Goal: Register for event/course

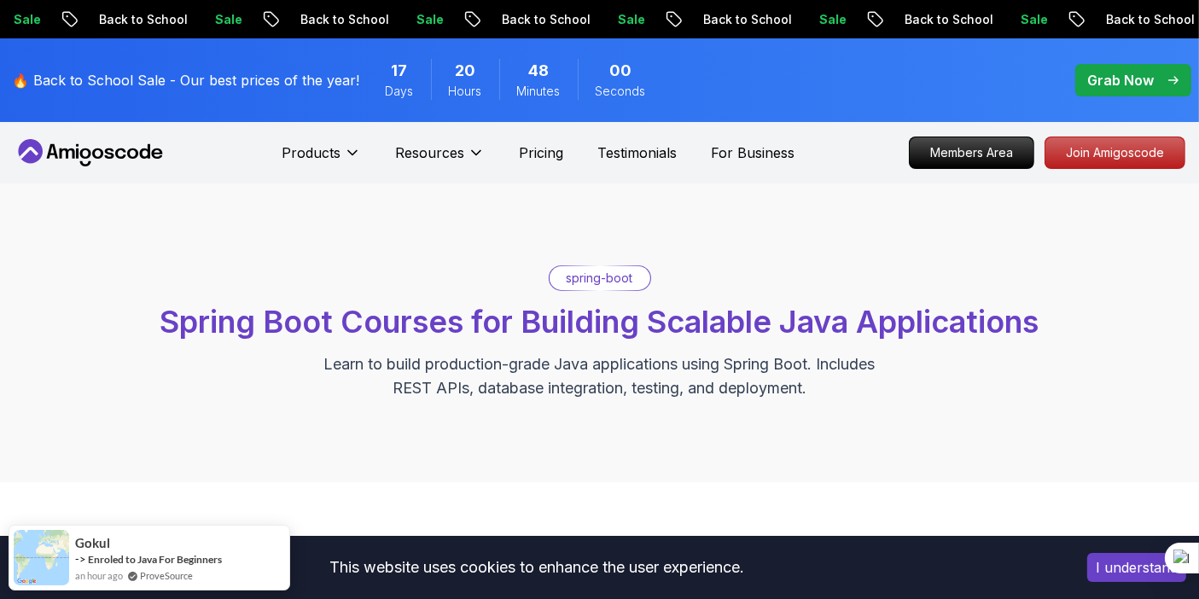
click at [592, 318] on span "Spring Boot Courses for Building Scalable Java Applications" at bounding box center [599, 322] width 879 height 38
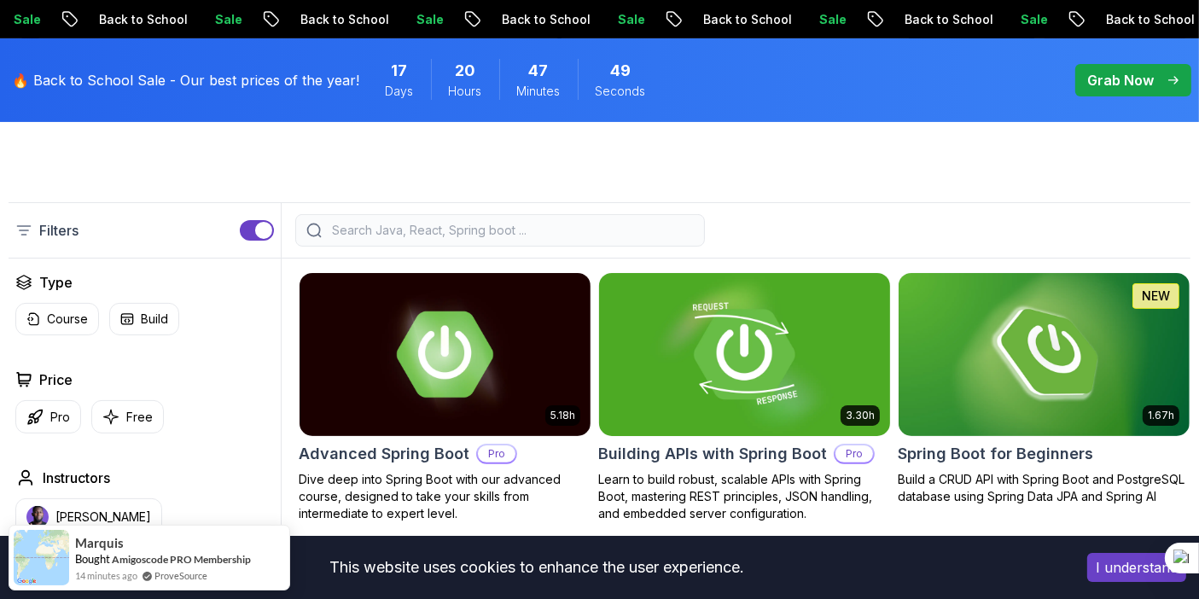
scroll to position [356, 0]
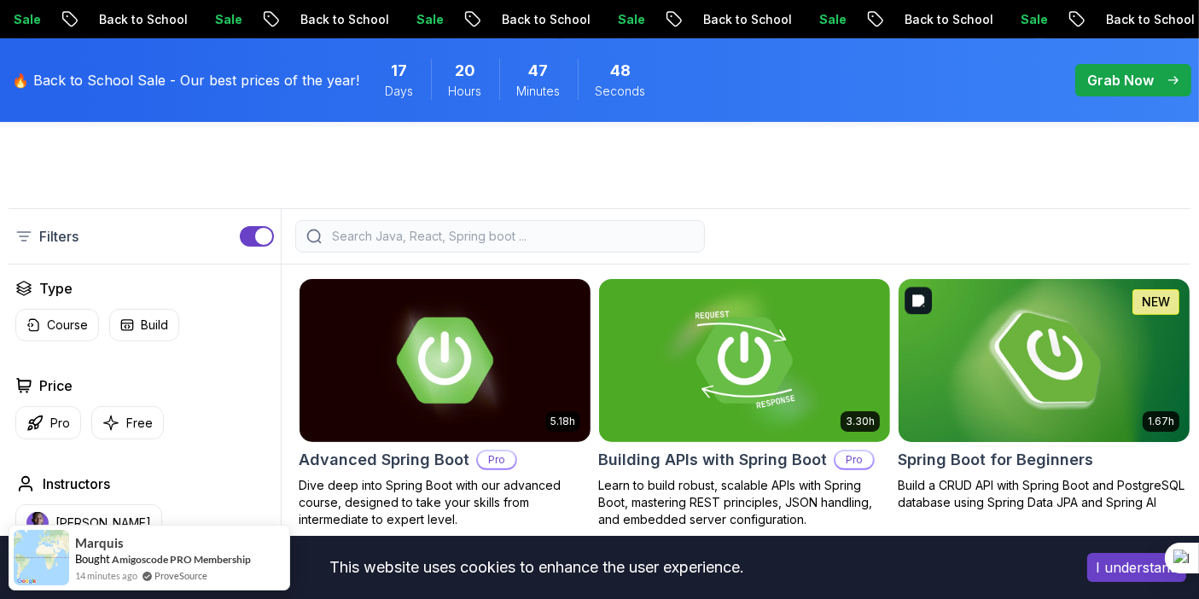
click at [962, 388] on img at bounding box center [1044, 360] width 306 height 171
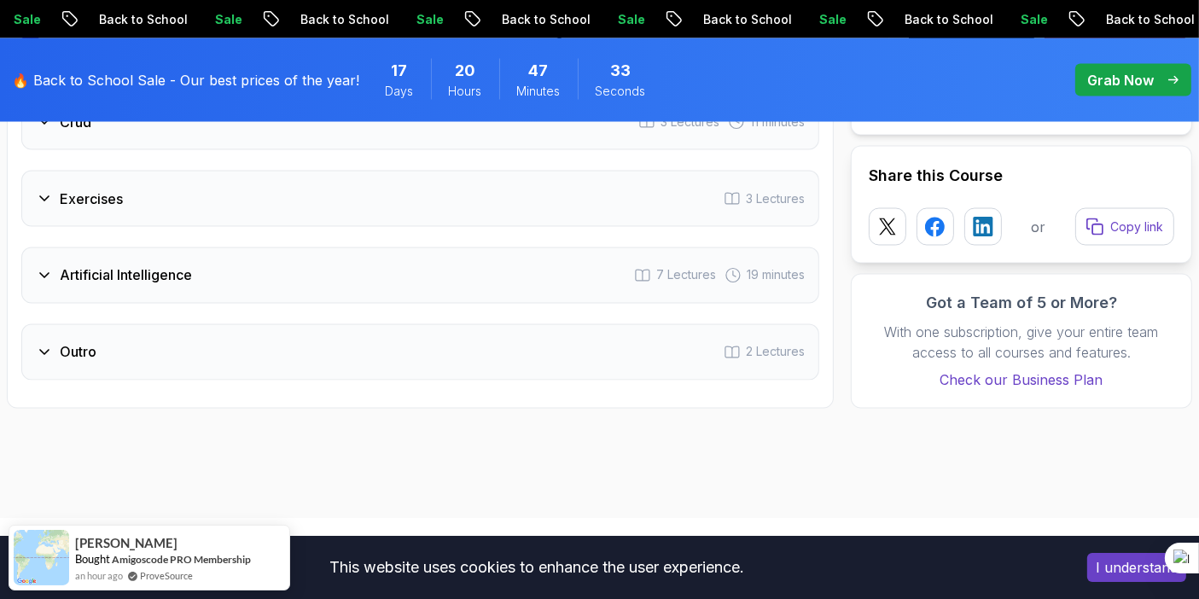
scroll to position [3001, 0]
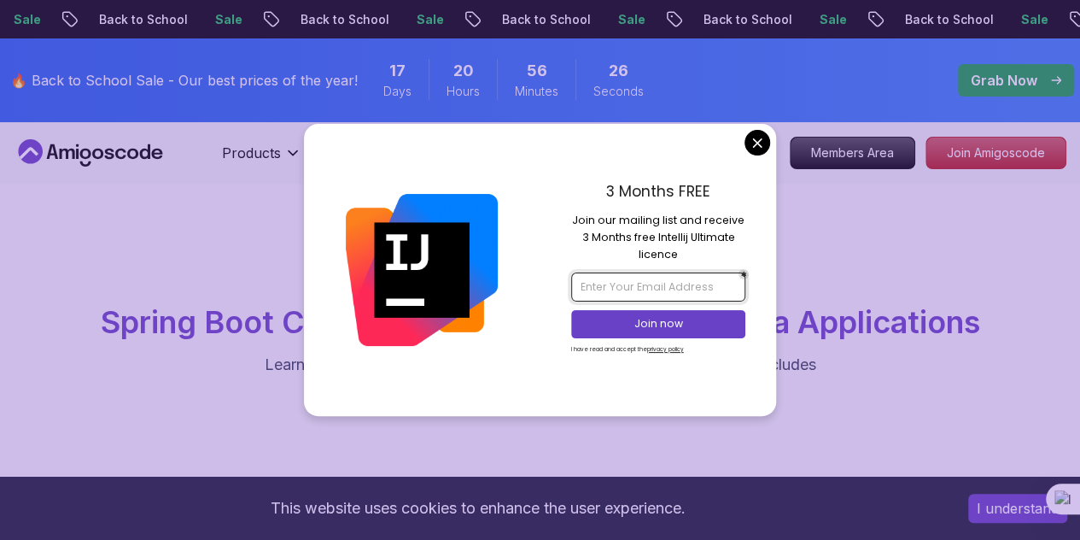
click at [645, 286] on input "email" at bounding box center [658, 286] width 174 height 29
type input "gungunvarshney07@gmail.com"
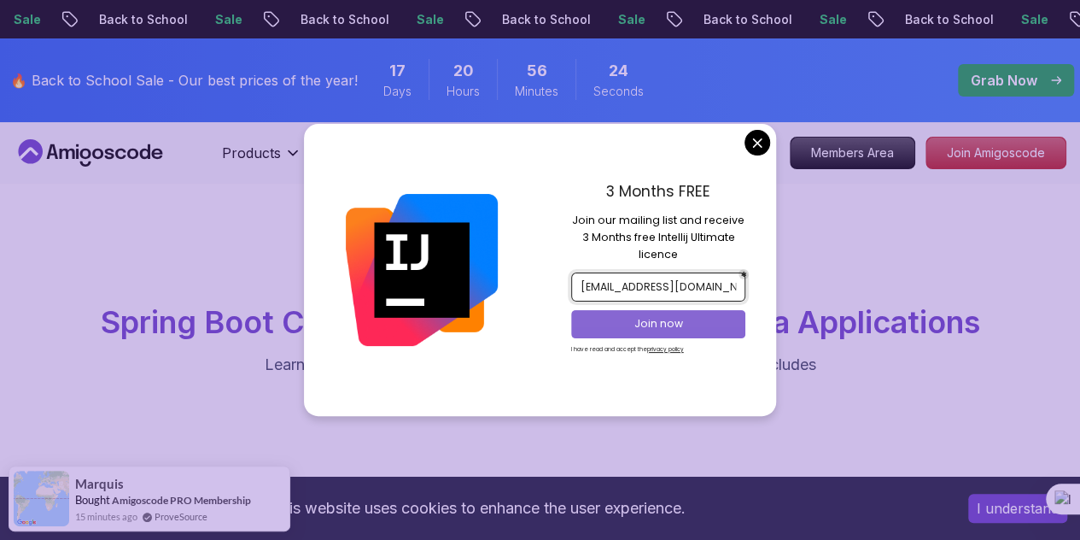
click at [661, 324] on p "Join now" at bounding box center [658, 323] width 142 height 15
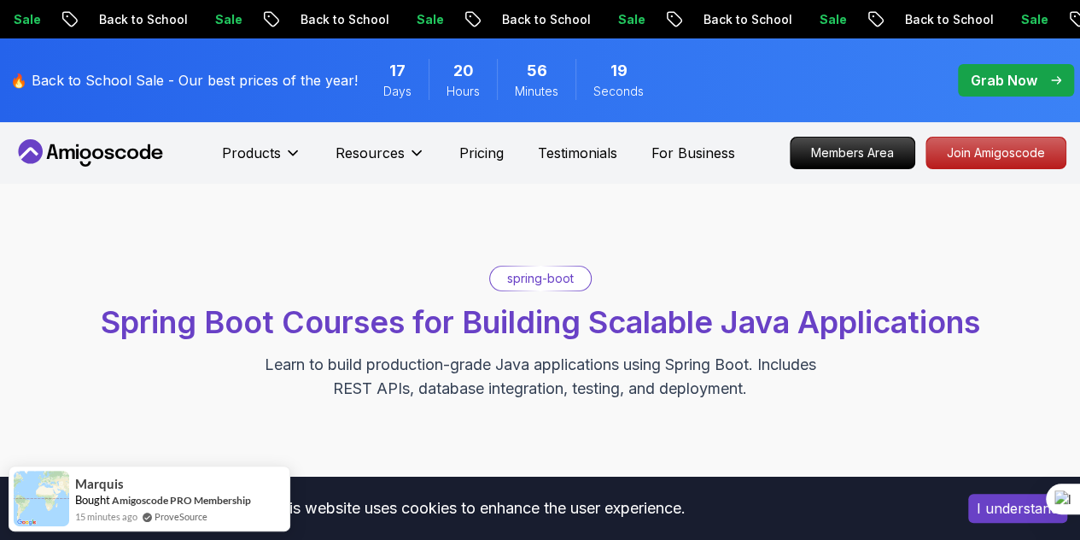
click at [951, 158] on p "Join Amigoscode" at bounding box center [996, 152] width 132 height 29
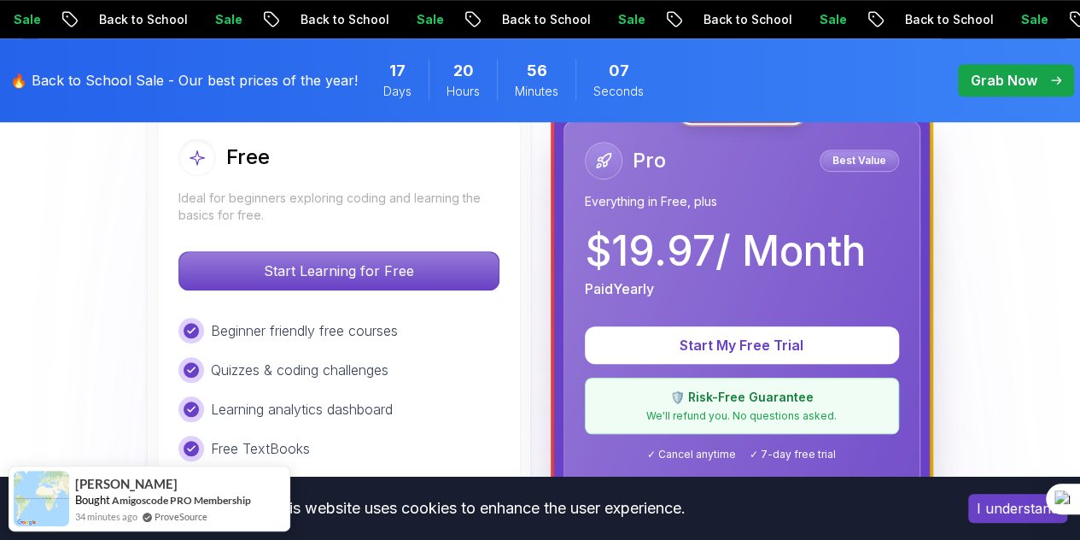
scroll to position [517, 0]
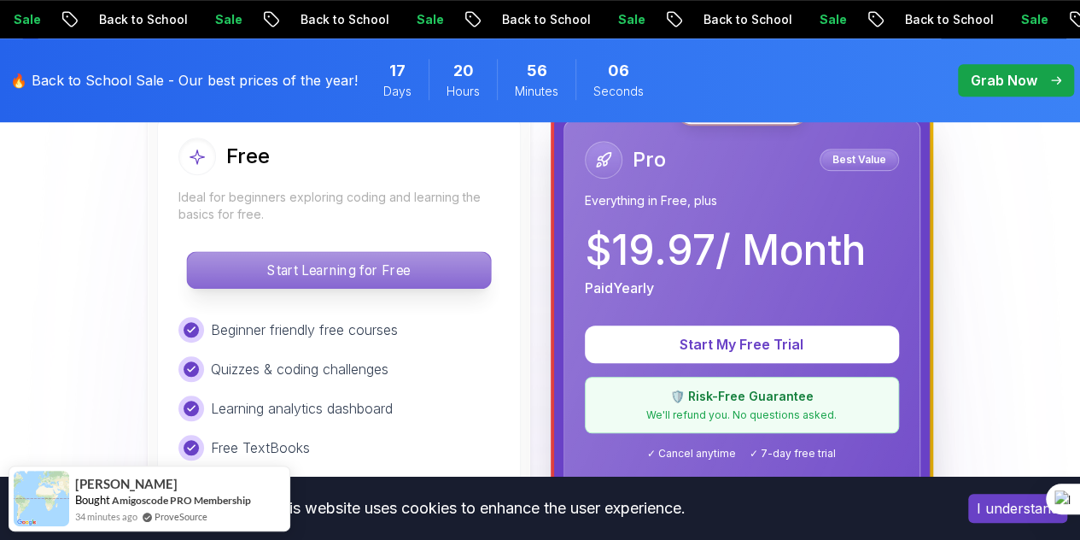
click at [436, 277] on p "Start Learning for Free" at bounding box center [338, 270] width 303 height 36
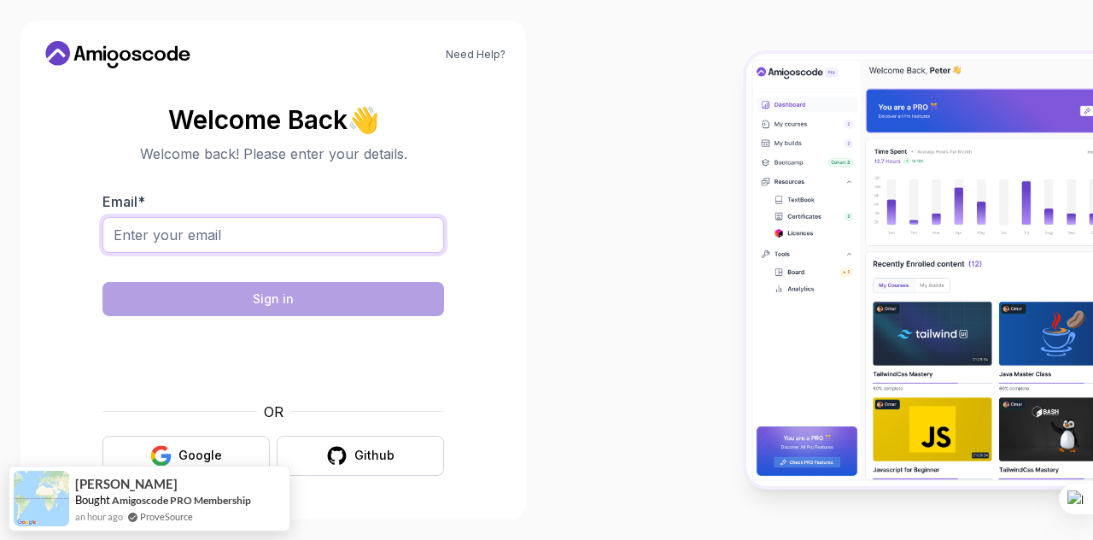
drag, startPoint x: 301, startPoint y: 236, endPoint x: 300, endPoint y: 253, distance: 16.2
click at [301, 236] on input "Email *" at bounding box center [272, 235] width 341 height 36
type input "gungunvarshney07@gmail.com"
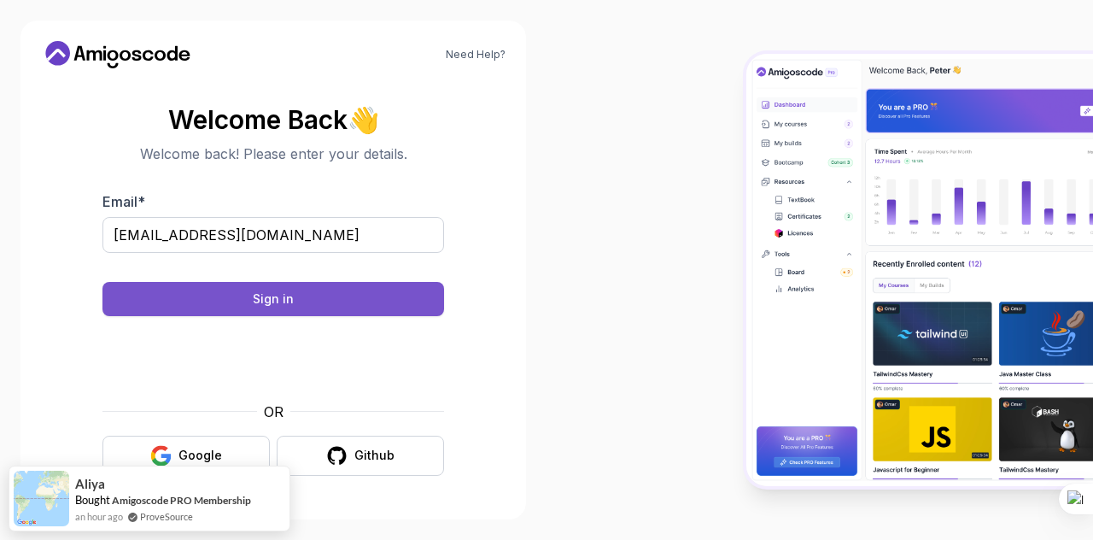
click at [323, 311] on button "Sign in" at bounding box center [272, 299] width 341 height 34
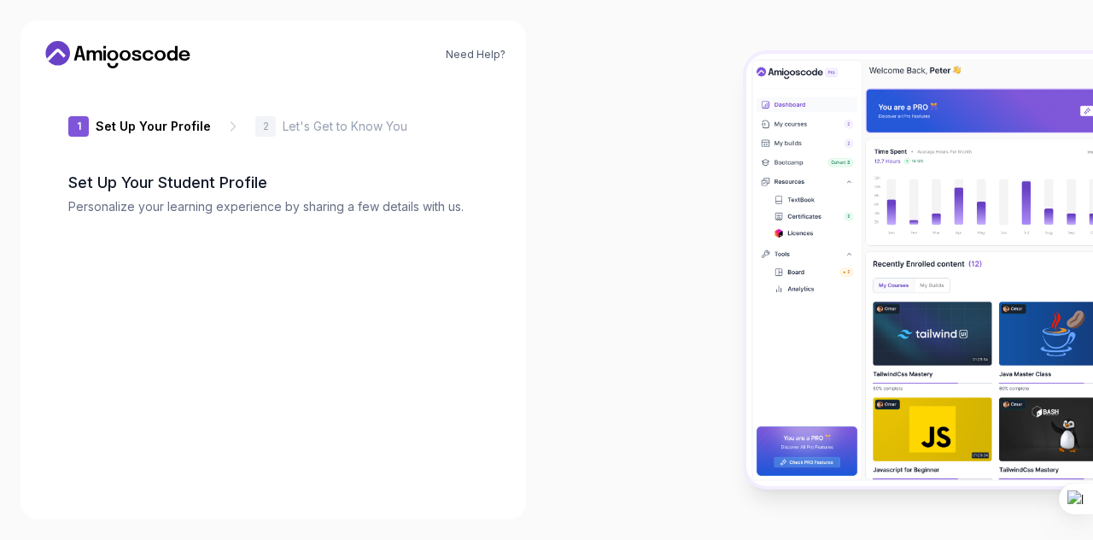
type input "happyweaselb899d"
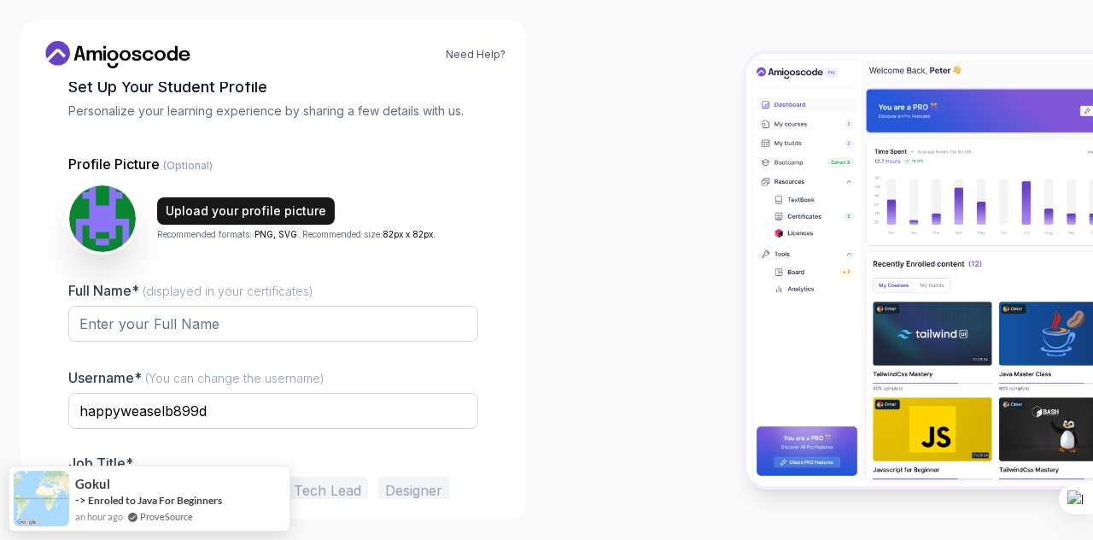
scroll to position [96, 0]
click at [237, 214] on div "Upload your profile picture" at bounding box center [246, 209] width 160 height 17
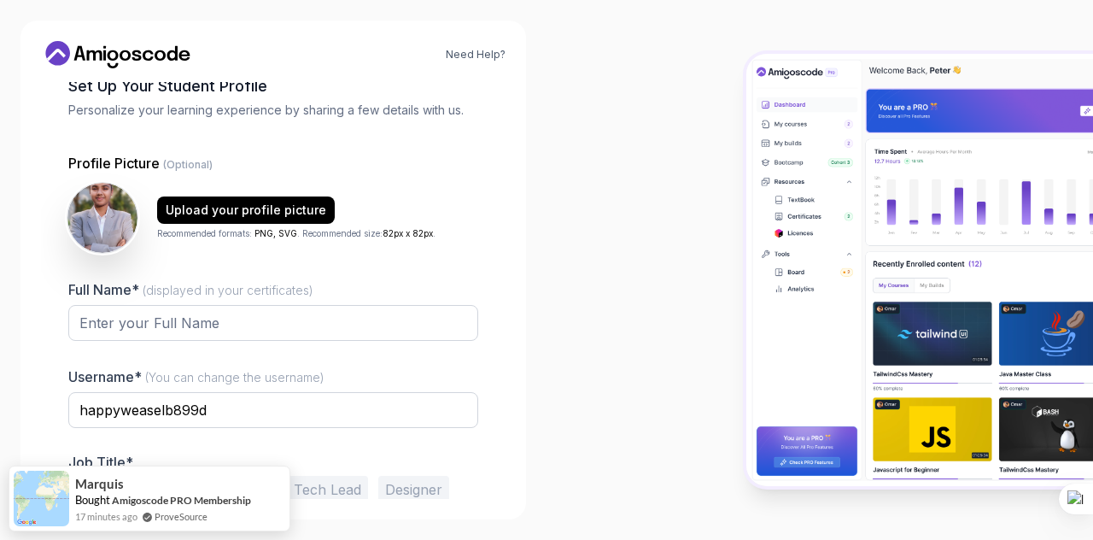
click at [109, 218] on img at bounding box center [102, 218] width 70 height 70
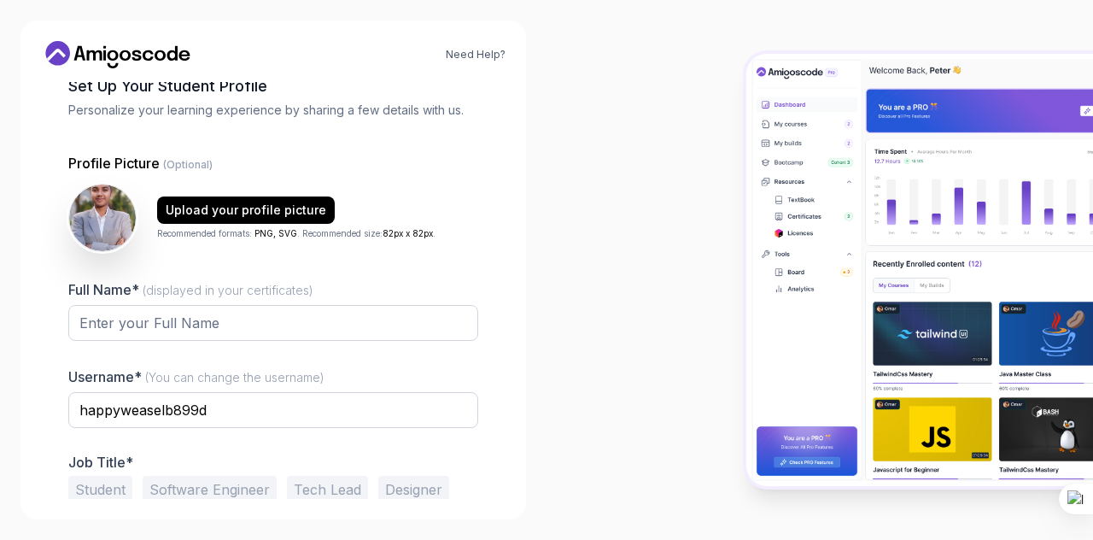
scroll to position [171, 0]
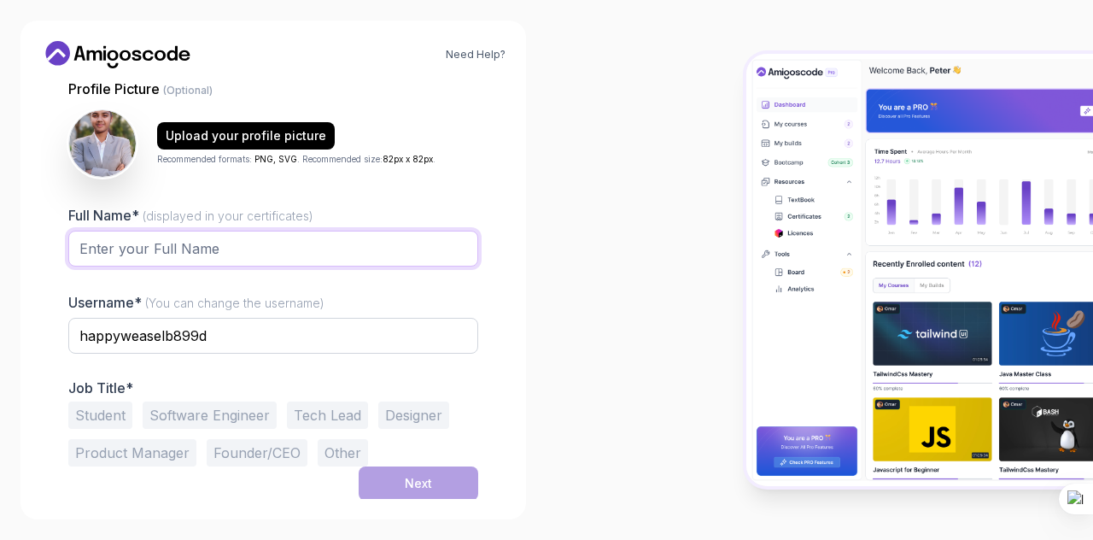
click at [152, 241] on input "Full Name* (displayed in your certificates)" at bounding box center [273, 249] width 410 height 36
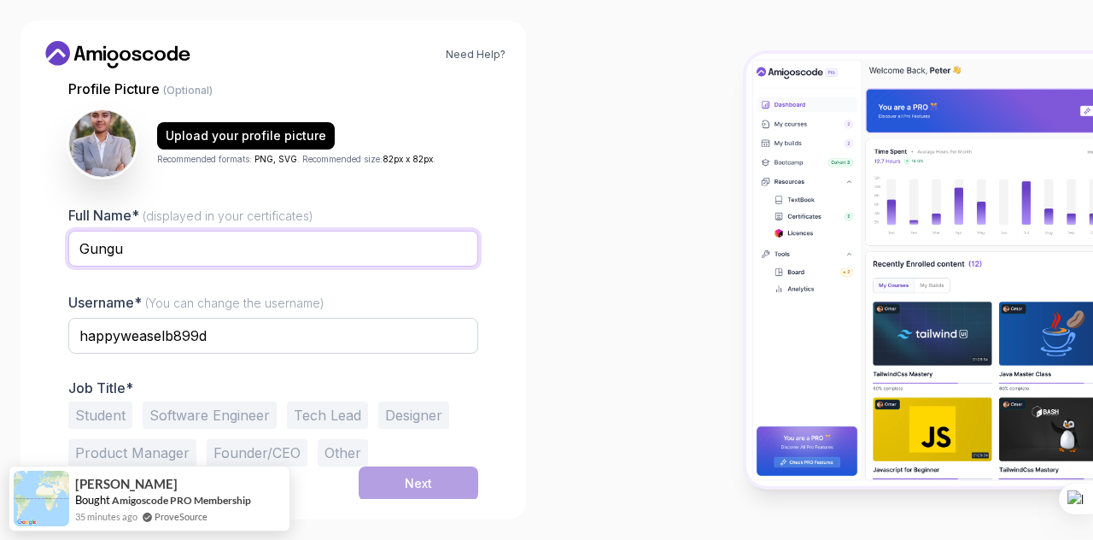
type input "[PERSON_NAME]"
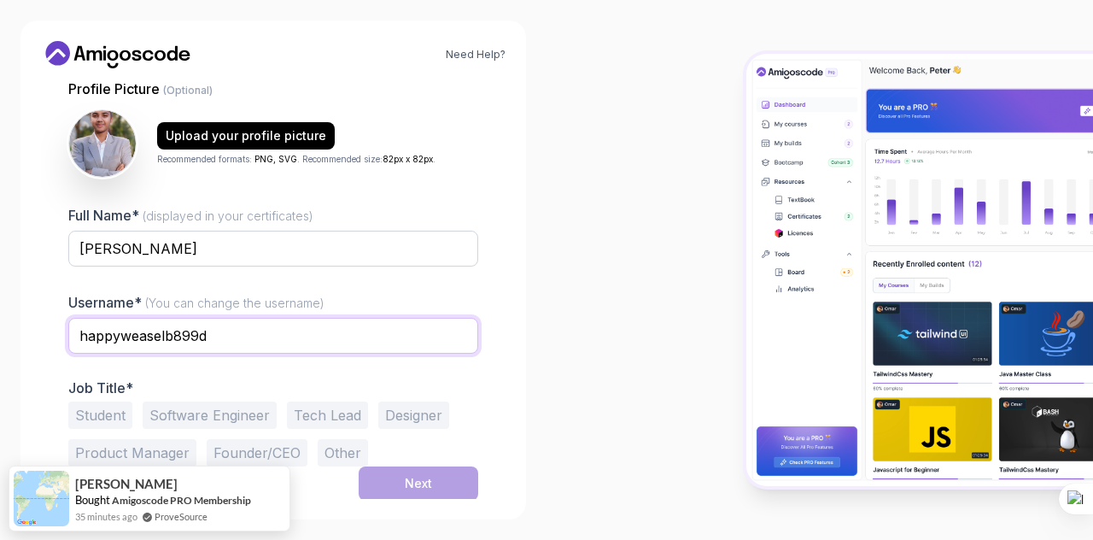
click at [219, 329] on input "happyweaselb899d" at bounding box center [273, 336] width 410 height 36
type input "h"
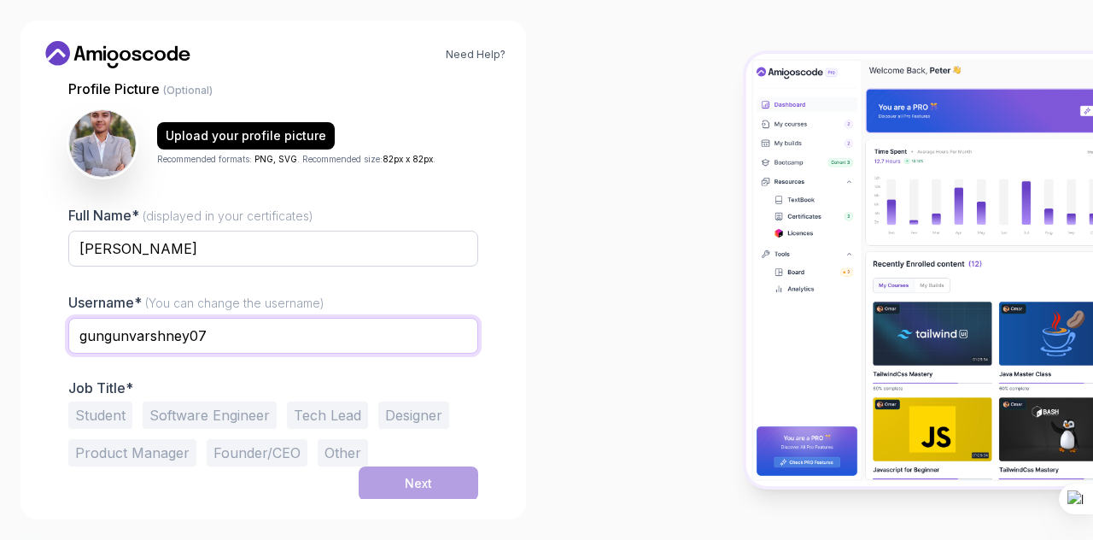
type input "gungunvarshney07"
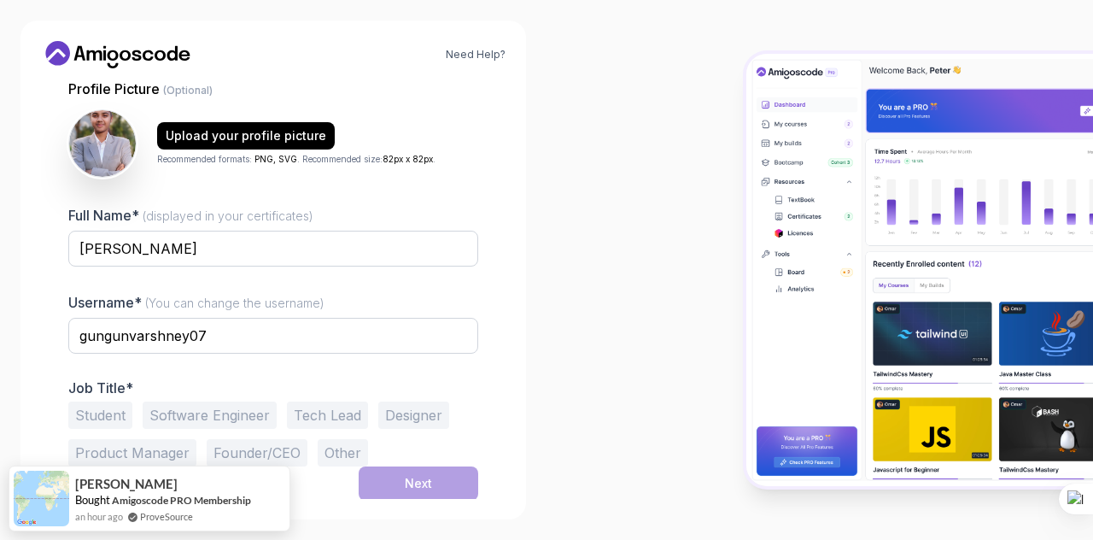
click at [104, 421] on button "Student" at bounding box center [100, 414] width 64 height 27
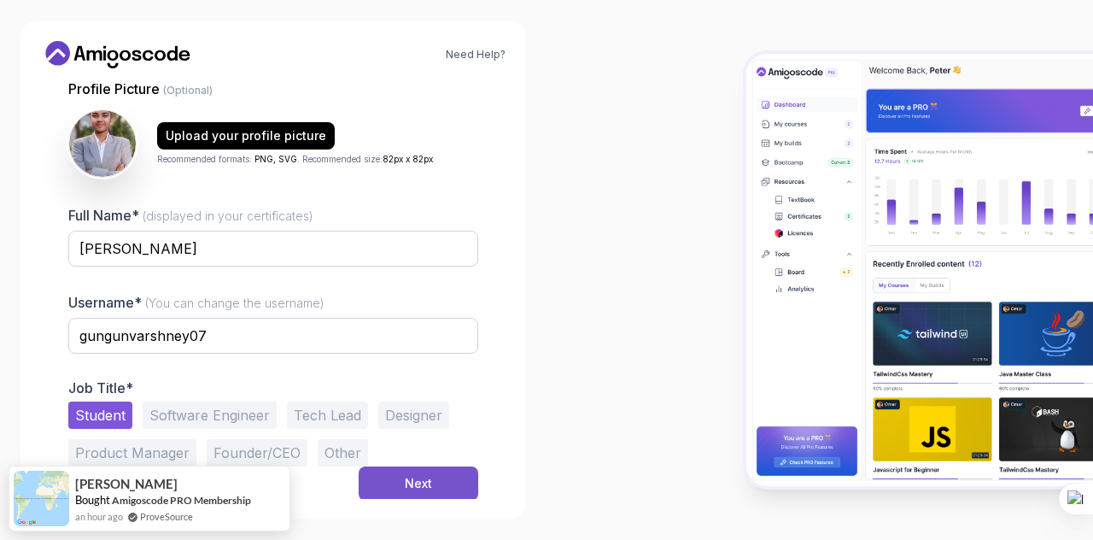
click at [435, 476] on button "Next" at bounding box center [419, 483] width 120 height 34
click at [260, 423] on button "Software Engineer" at bounding box center [210, 414] width 134 height 27
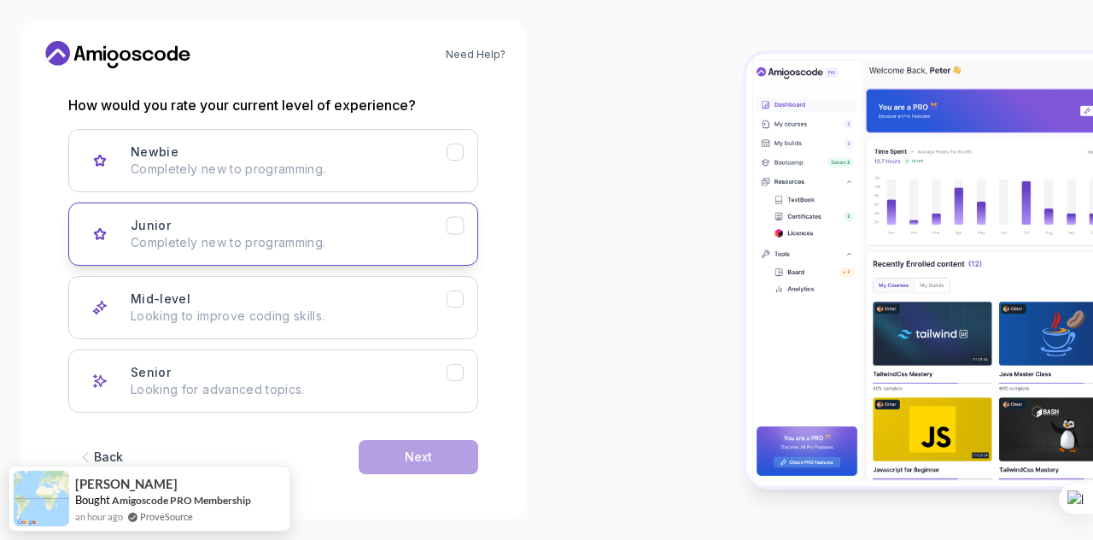
scroll to position [224, 0]
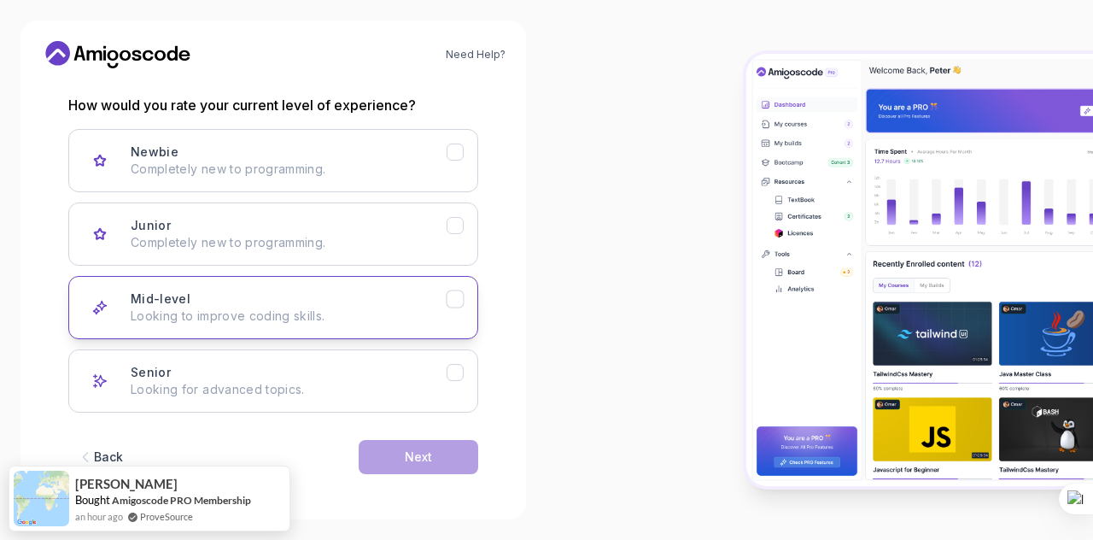
click at [441, 308] on p "Looking to improve coding skills." at bounding box center [289, 315] width 316 height 17
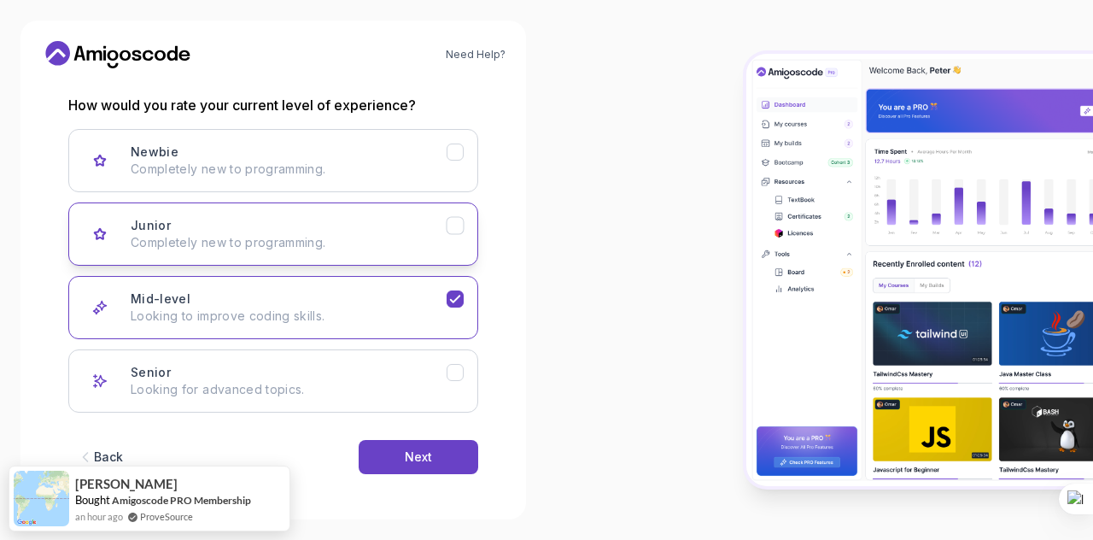
click at [447, 221] on icon "Junior" at bounding box center [455, 226] width 16 height 16
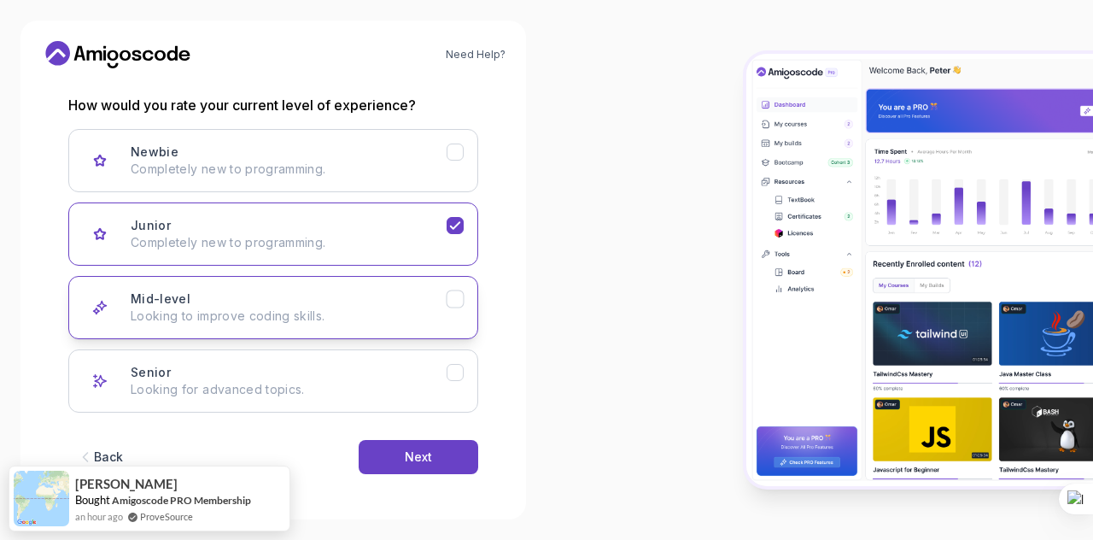
click at [459, 302] on icon "Mid-level" at bounding box center [455, 299] width 16 height 16
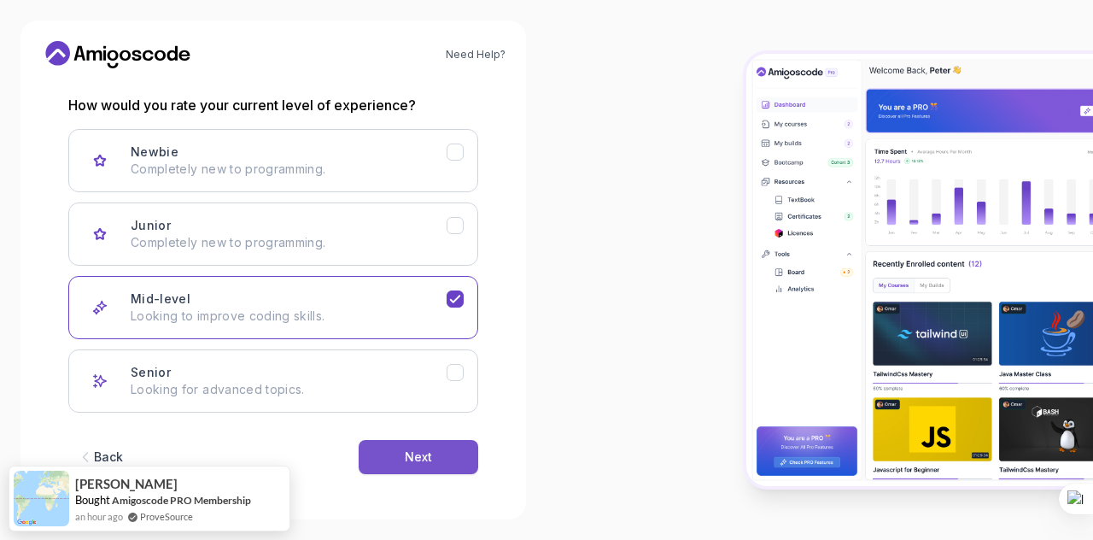
click at [434, 444] on button "Next" at bounding box center [419, 457] width 120 height 34
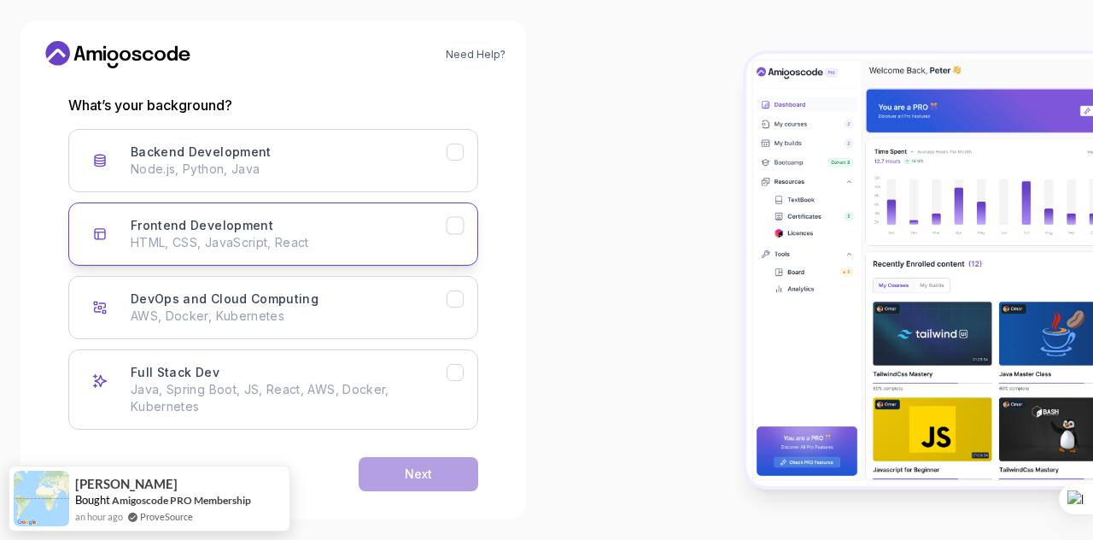
click at [442, 234] on p "HTML, CSS, JavaScript, React" at bounding box center [289, 242] width 316 height 17
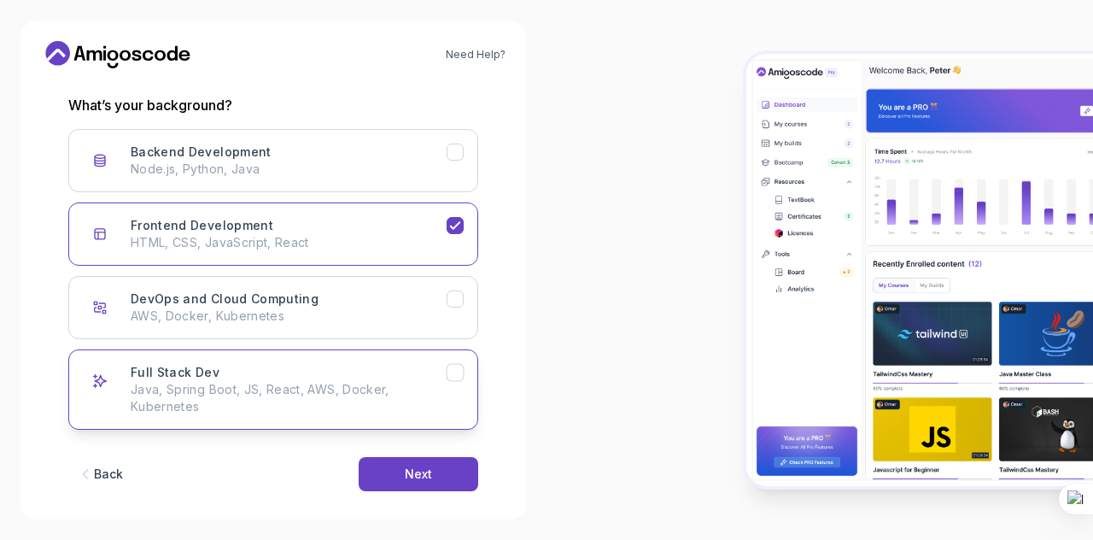
click at [458, 371] on icon "Full Stack Dev" at bounding box center [455, 373] width 16 height 16
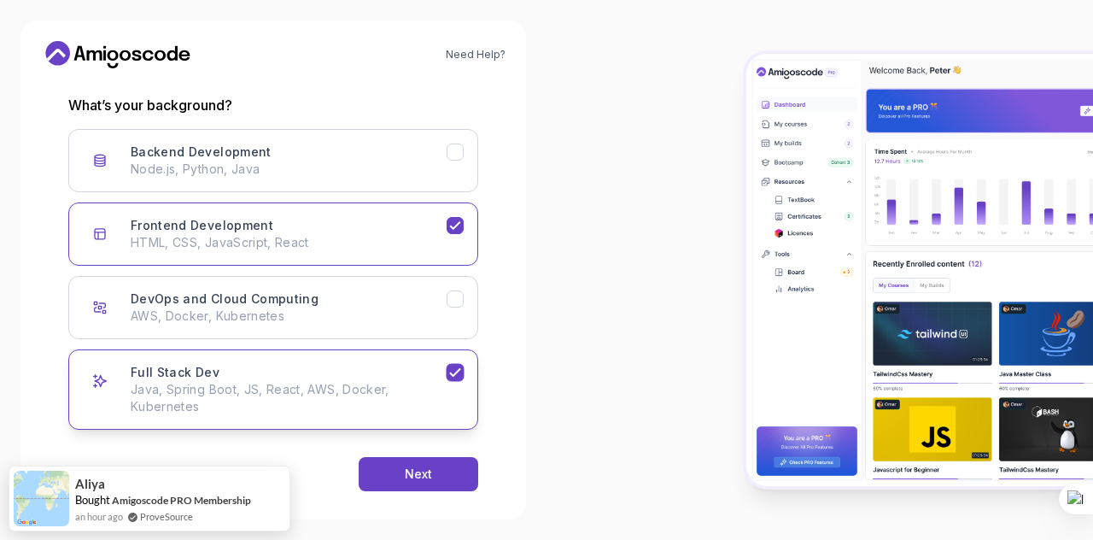
click at [458, 371] on icon "Full Stack Dev" at bounding box center [455, 373] width 16 height 16
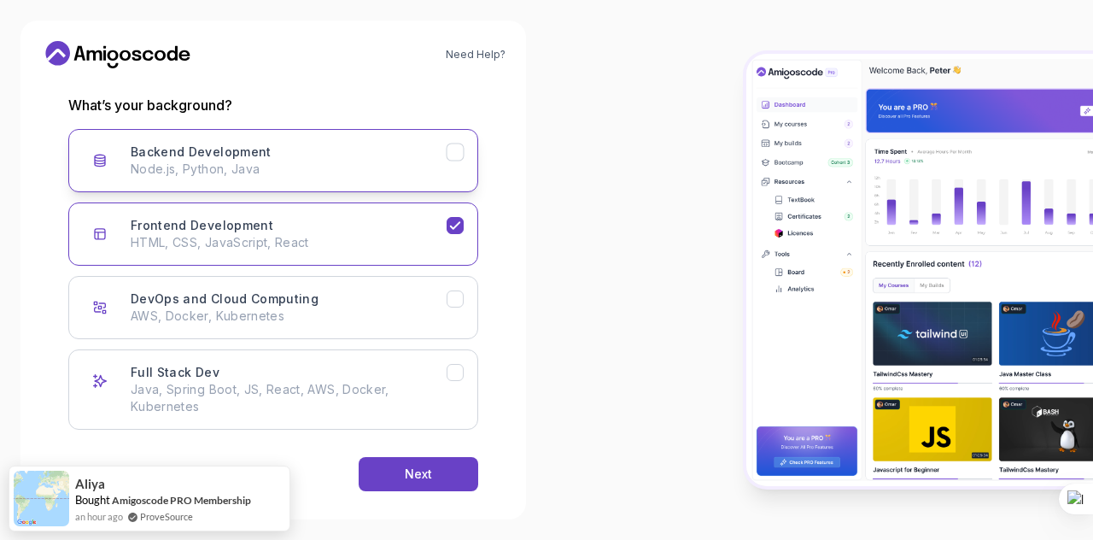
click at [461, 156] on icon "Backend Development" at bounding box center [455, 152] width 16 height 16
click at [434, 462] on button "Next" at bounding box center [419, 474] width 120 height 34
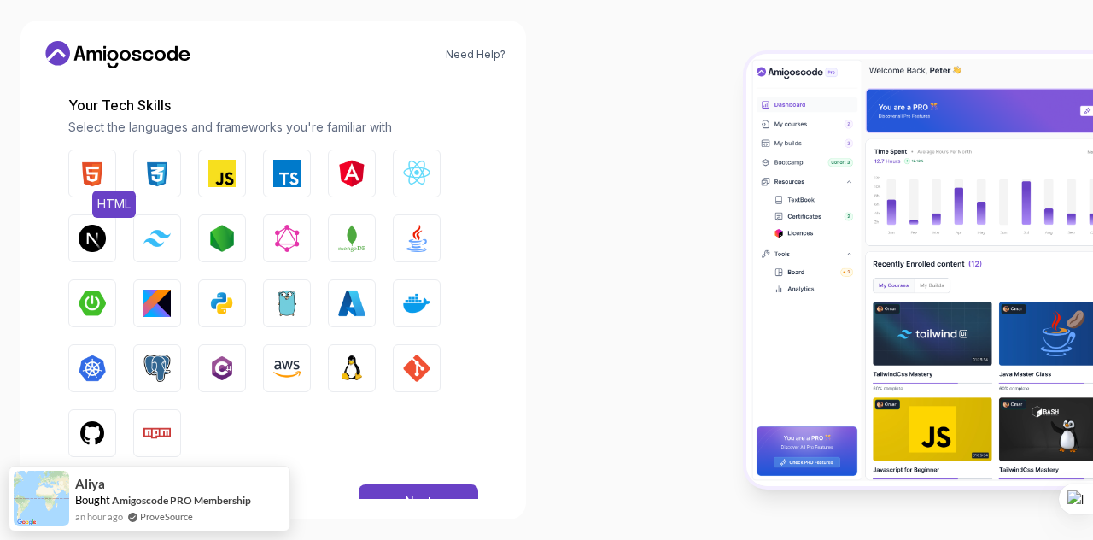
click at [101, 172] on img "button" at bounding box center [92, 173] width 27 height 27
click at [171, 181] on button "CSS" at bounding box center [157, 173] width 48 height 48
click at [219, 183] on img "button" at bounding box center [221, 173] width 27 height 27
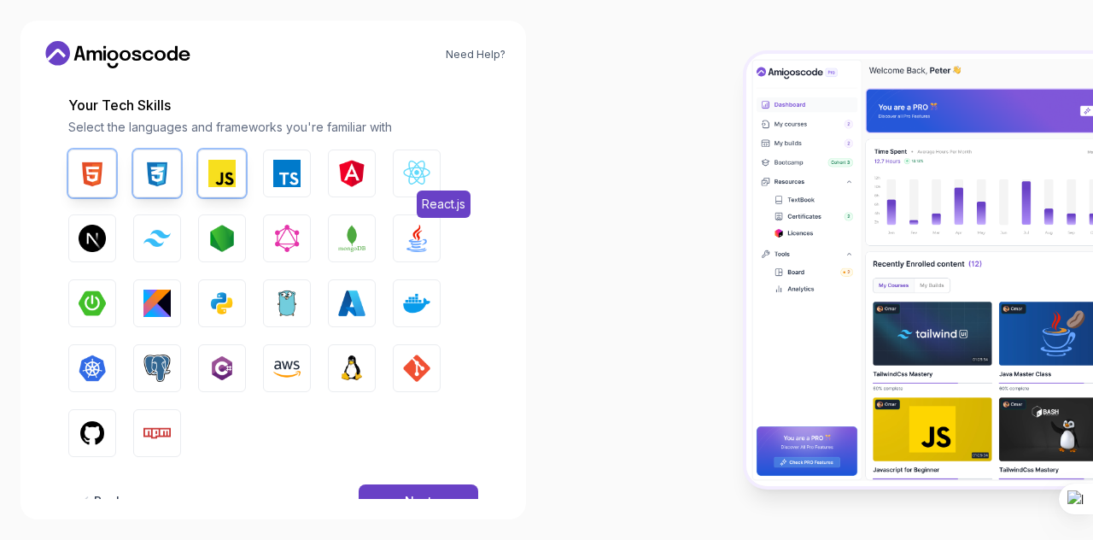
click at [415, 175] on img "button" at bounding box center [416, 173] width 27 height 27
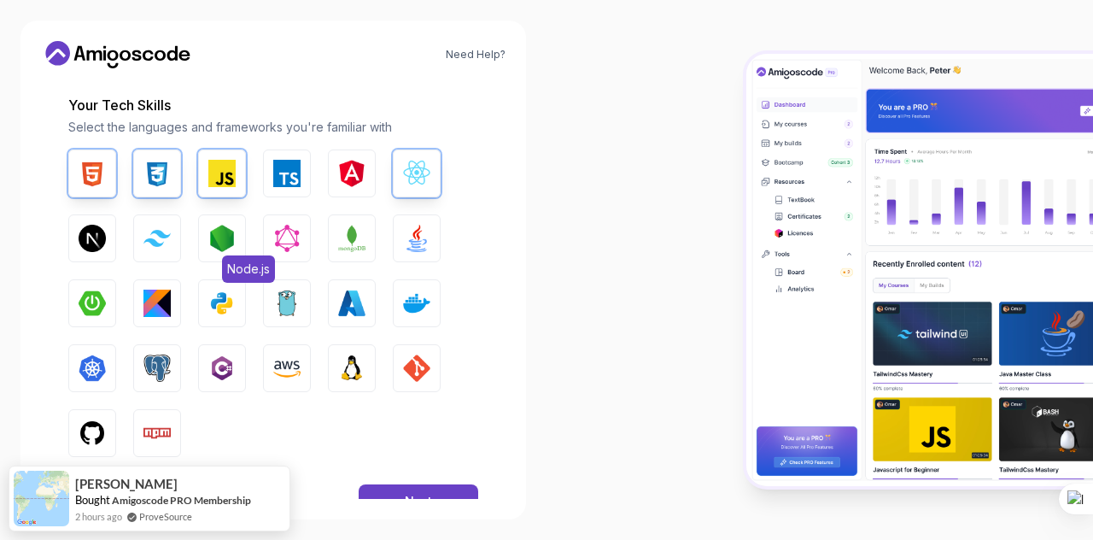
click at [237, 245] on button "Node.js" at bounding box center [222, 238] width 48 height 48
click at [235, 240] on button "Node.js" at bounding box center [222, 238] width 48 height 48
click at [349, 241] on img "button" at bounding box center [351, 238] width 27 height 27
click at [437, 248] on button "Java" at bounding box center [417, 238] width 48 height 48
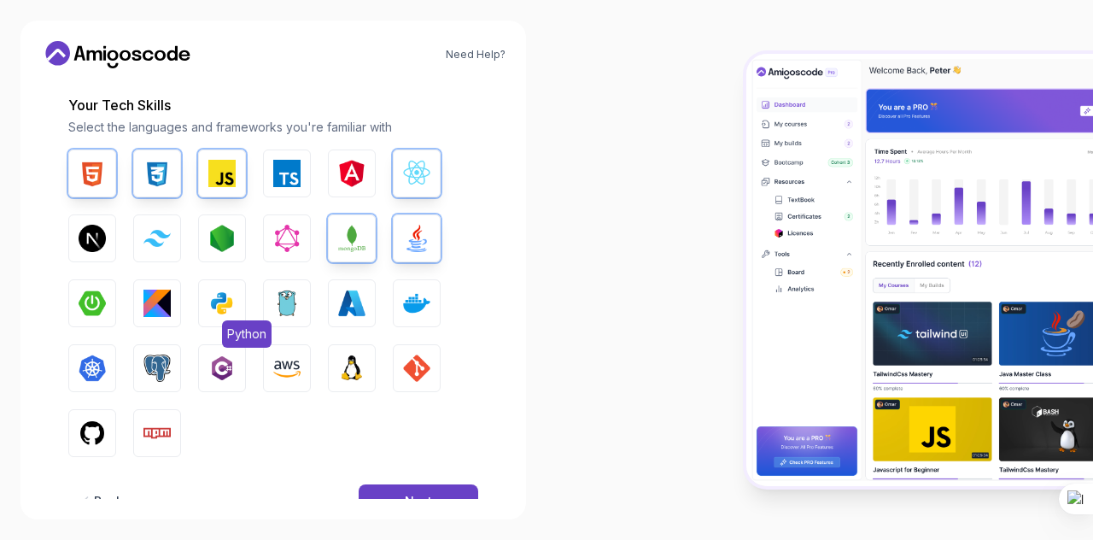
click at [215, 306] on img "button" at bounding box center [221, 302] width 27 height 27
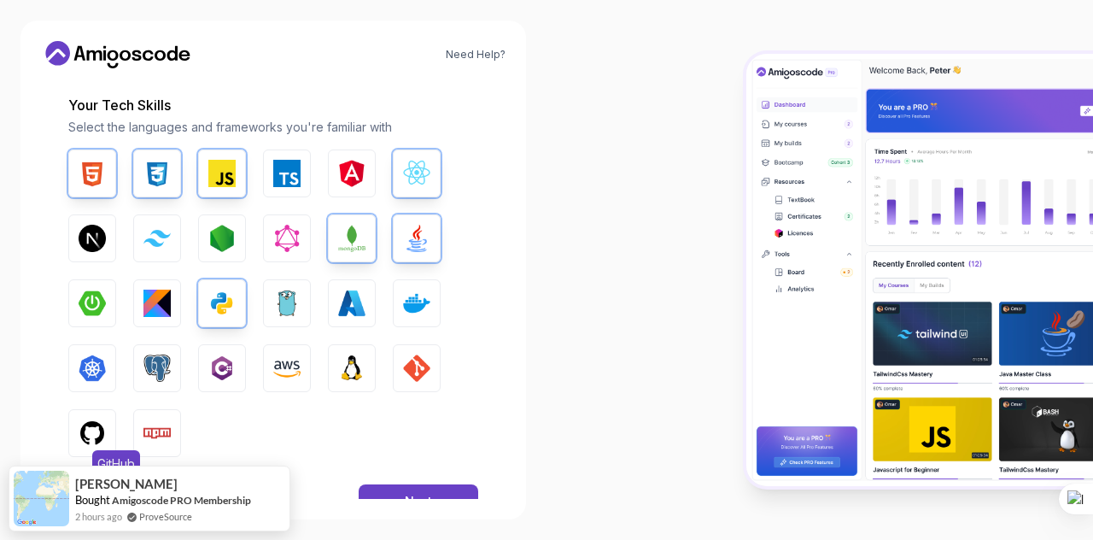
click at [105, 434] on button "GitHub" at bounding box center [92, 433] width 48 height 48
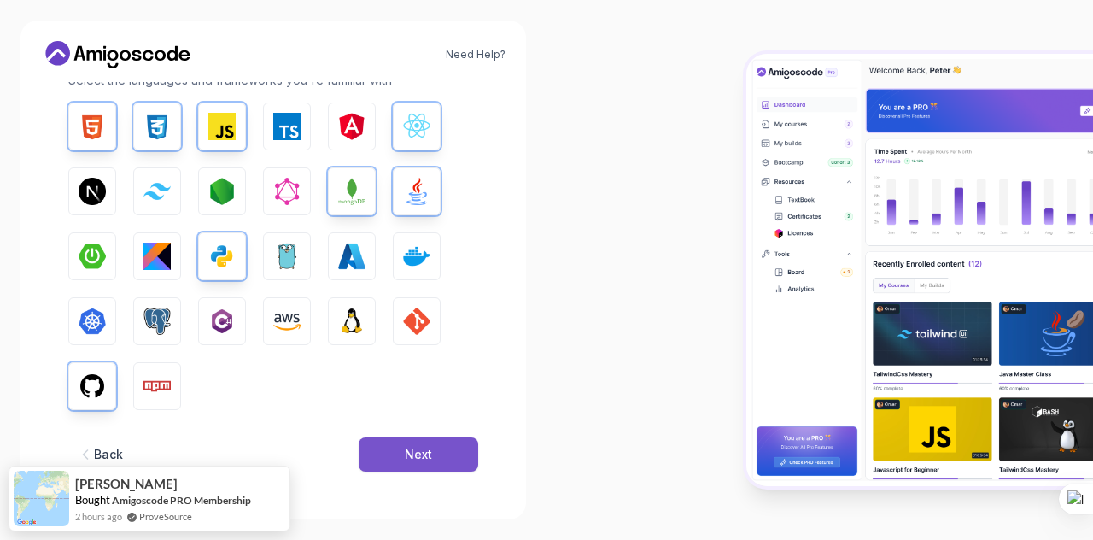
click at [405, 463] on button "Next" at bounding box center [419, 454] width 120 height 34
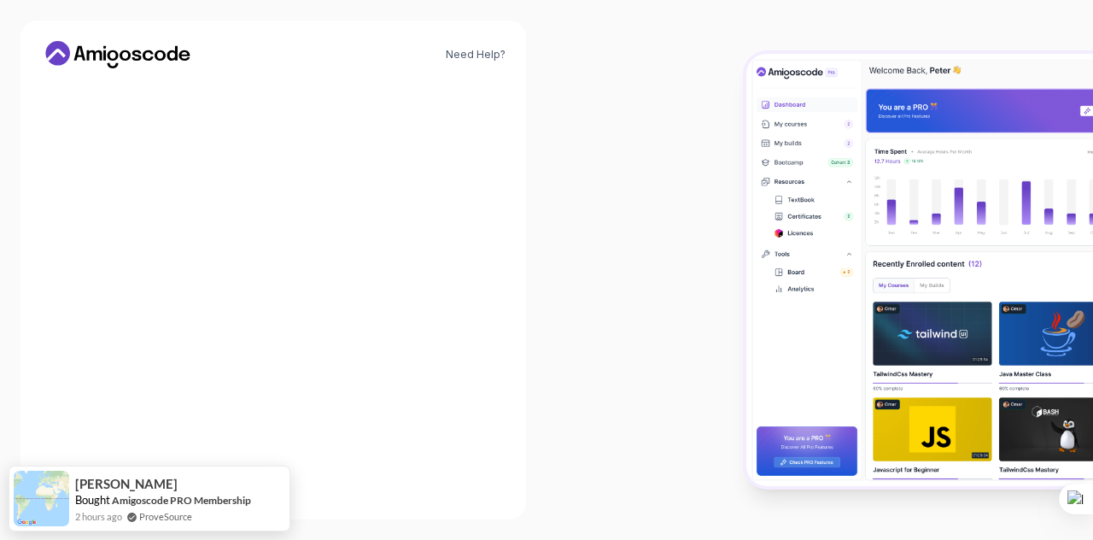
scroll to position [234, 0]
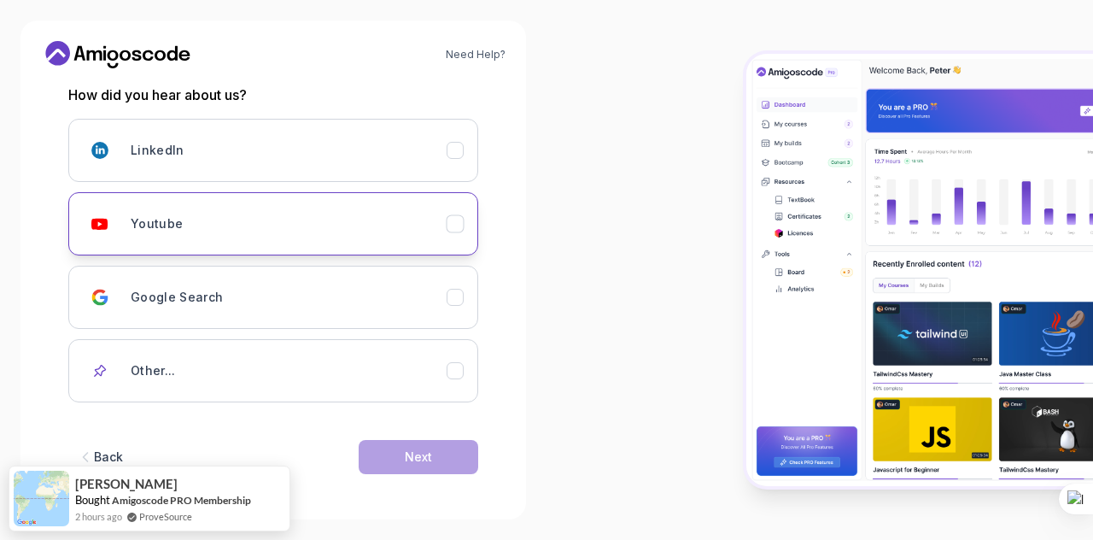
click at [394, 230] on div "Youtube" at bounding box center [289, 224] width 316 height 34
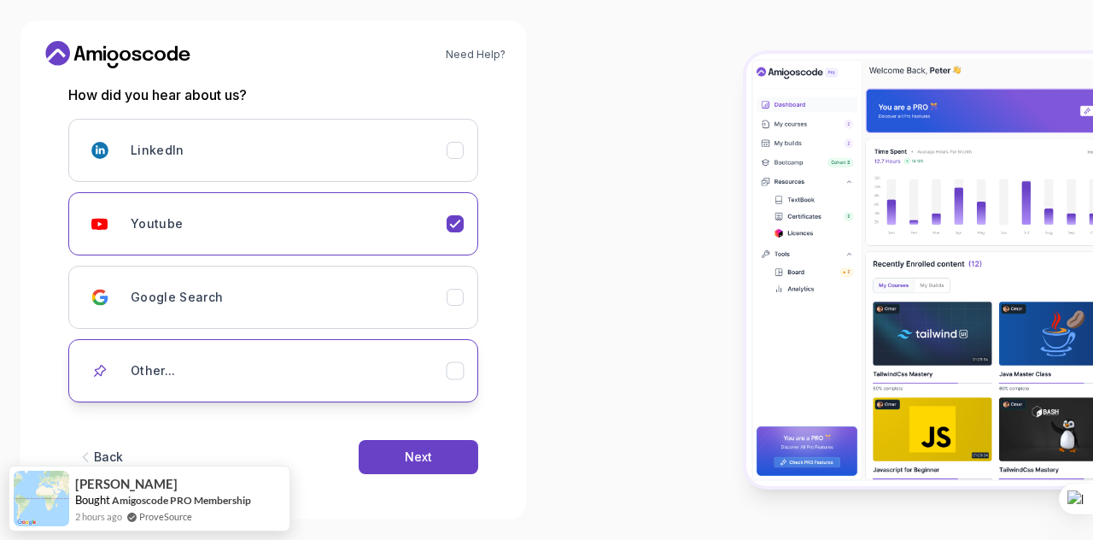
click at [415, 387] on button "Other..." at bounding box center [273, 370] width 410 height 63
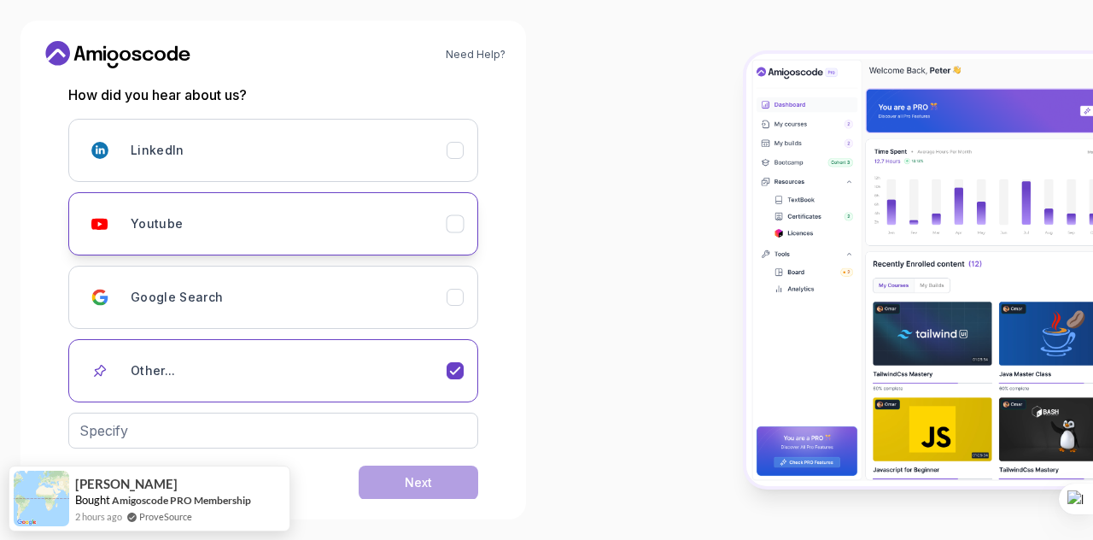
click at [452, 211] on button "Youtube" at bounding box center [273, 223] width 410 height 63
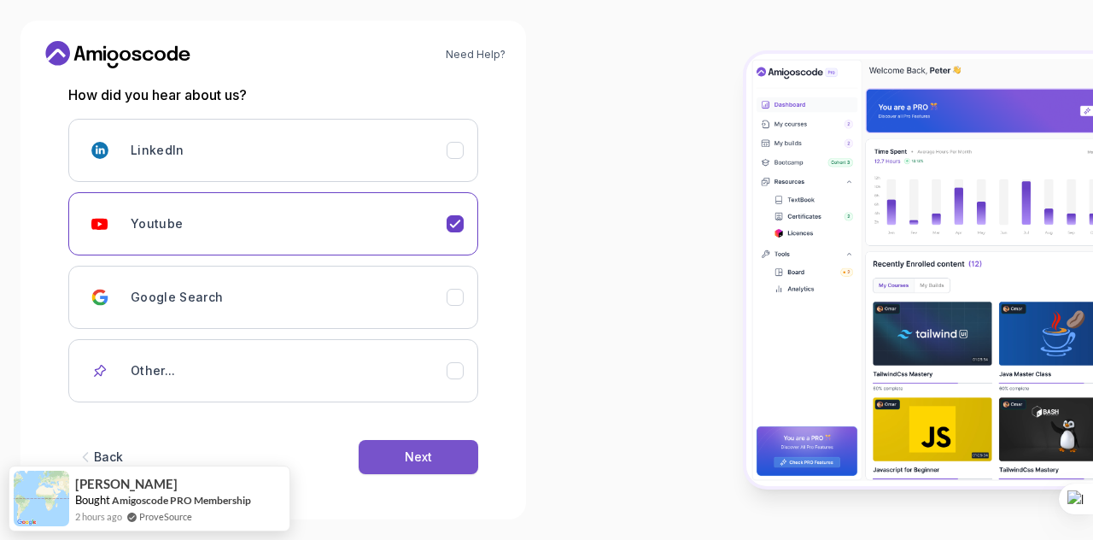
click at [427, 460] on div "Next" at bounding box center [418, 456] width 27 height 17
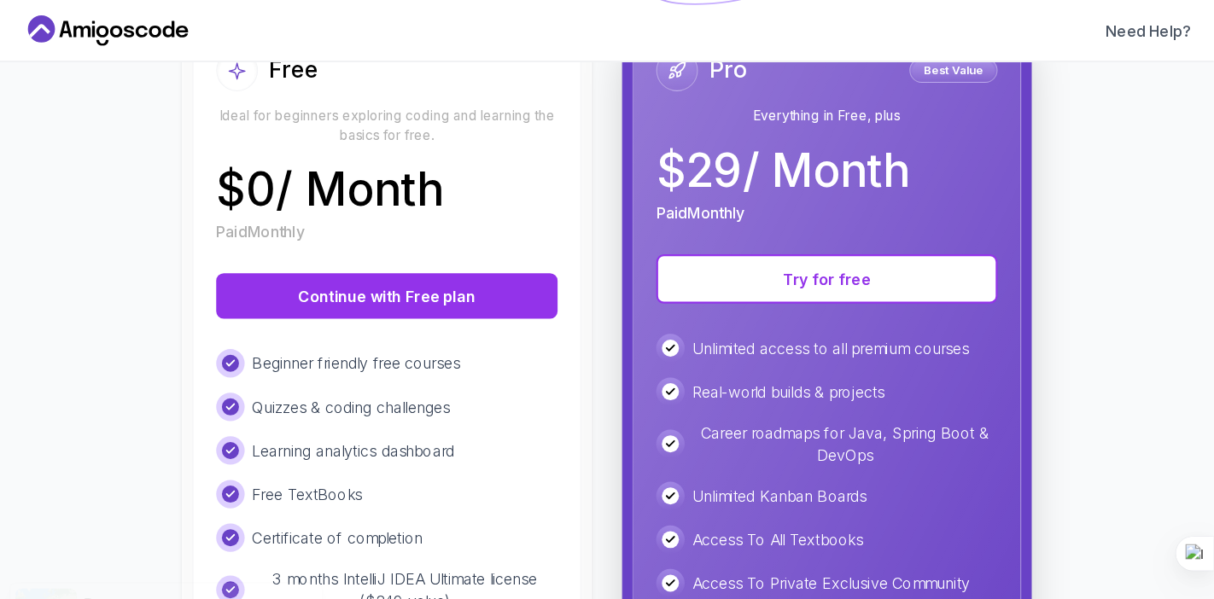
scroll to position [213, 0]
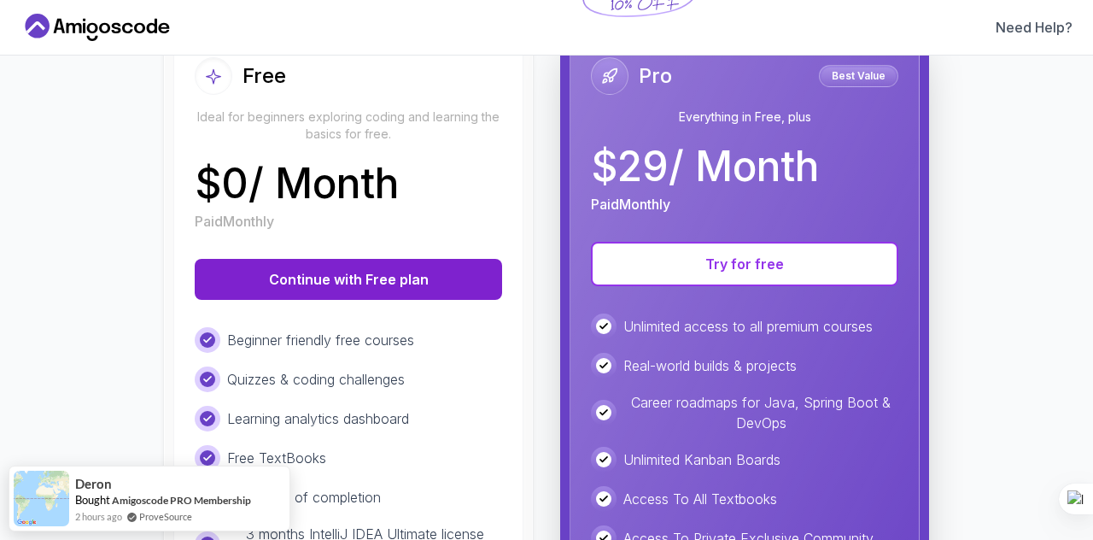
click at [417, 271] on button "Continue with Free plan" at bounding box center [348, 279] width 307 height 41
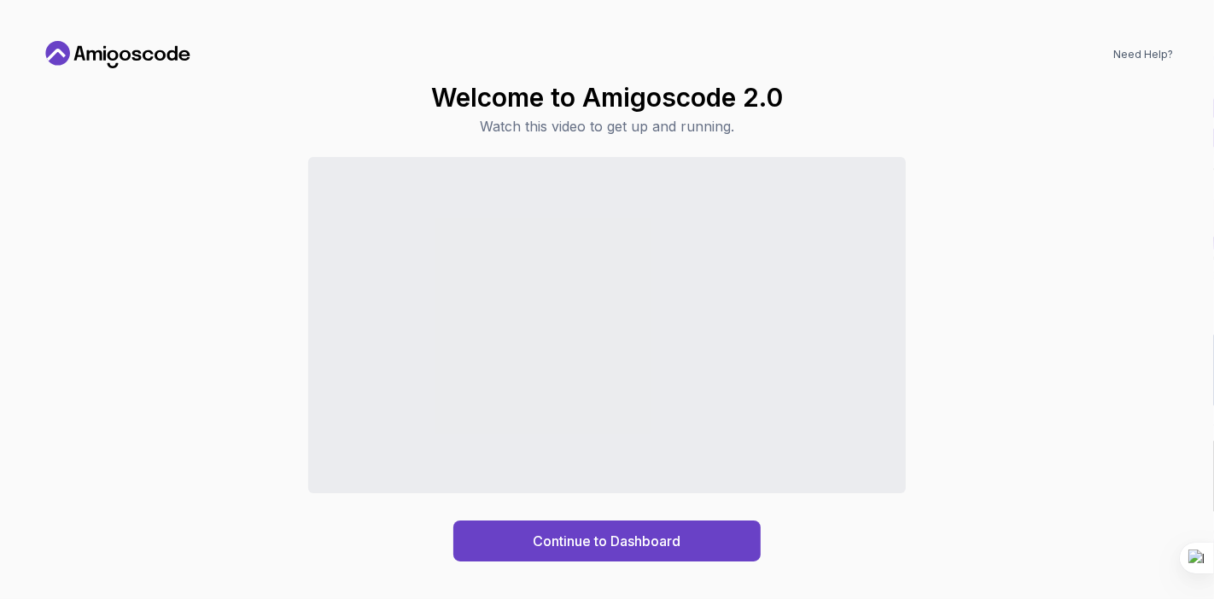
drag, startPoint x: 1087, startPoint y: 0, endPoint x: 829, endPoint y: 115, distance: 282.4
click at [829, 115] on div "Welcome to Amigoscode 2.0 Watch this video to get up and running. Continue to D…" at bounding box center [607, 322] width 1132 height 480
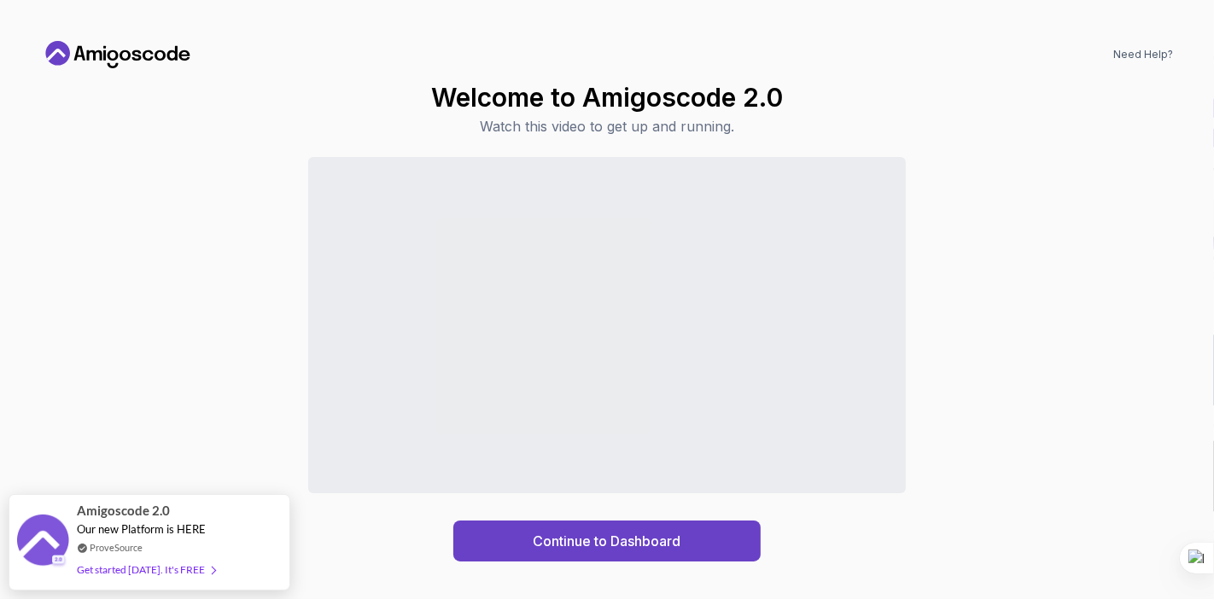
drag, startPoint x: 192, startPoint y: 558, endPoint x: 125, endPoint y: 433, distance: 142.5
click at [125, 433] on div "Continue to Dashboard" at bounding box center [607, 359] width 1132 height 405
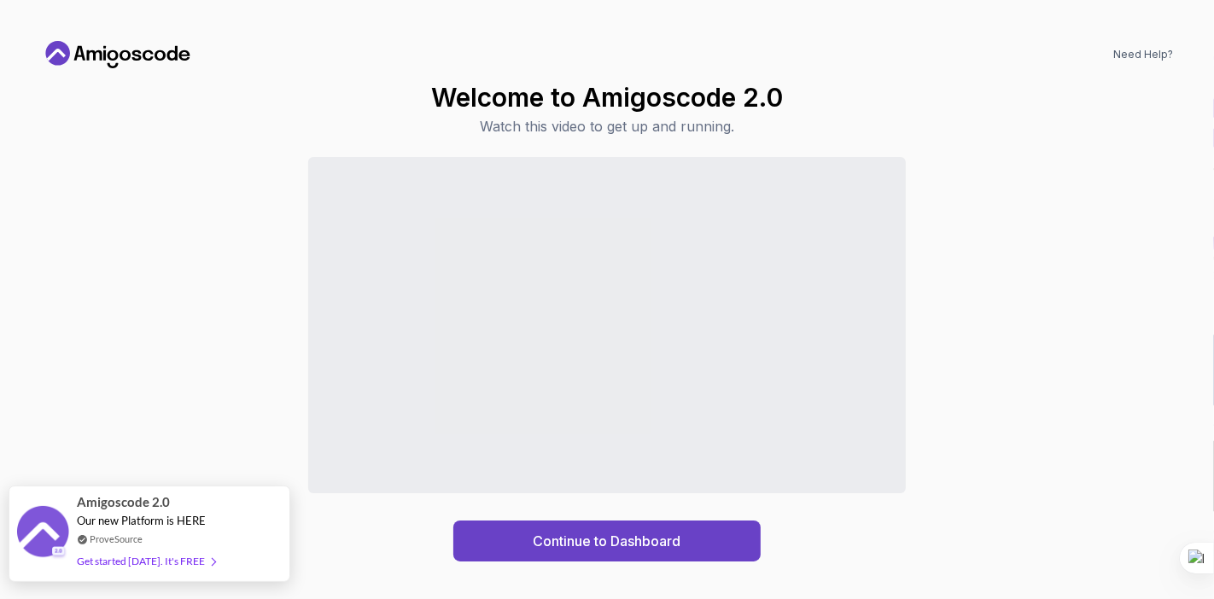
click at [189, 539] on div "Get started today. It's FREE" at bounding box center [146, 562] width 138 height 20
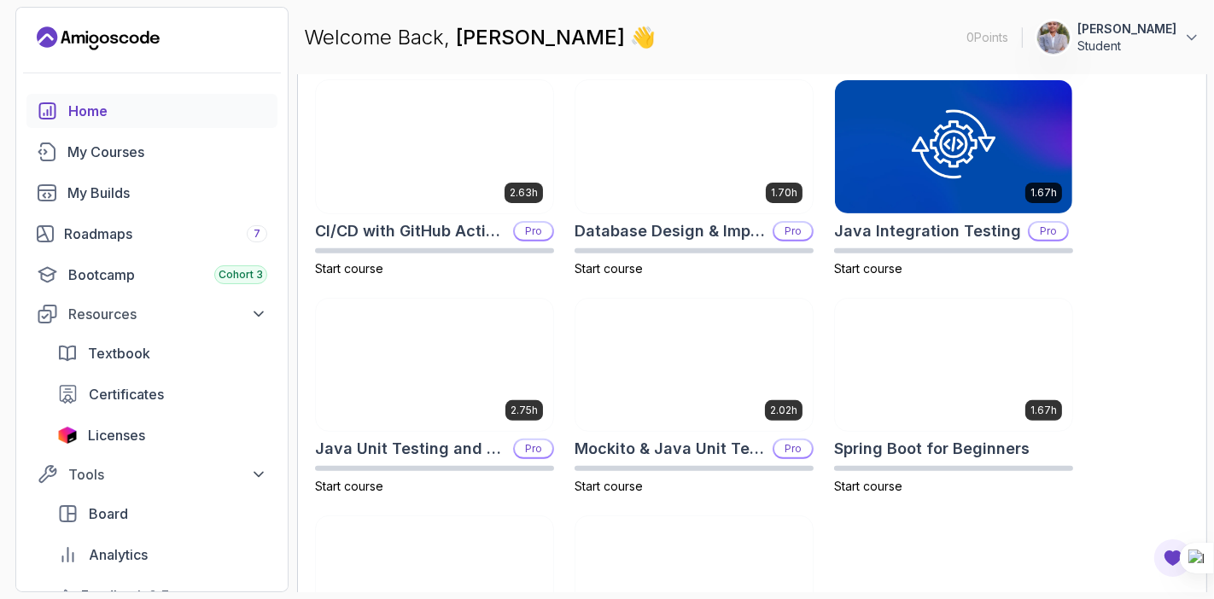
scroll to position [663, 0]
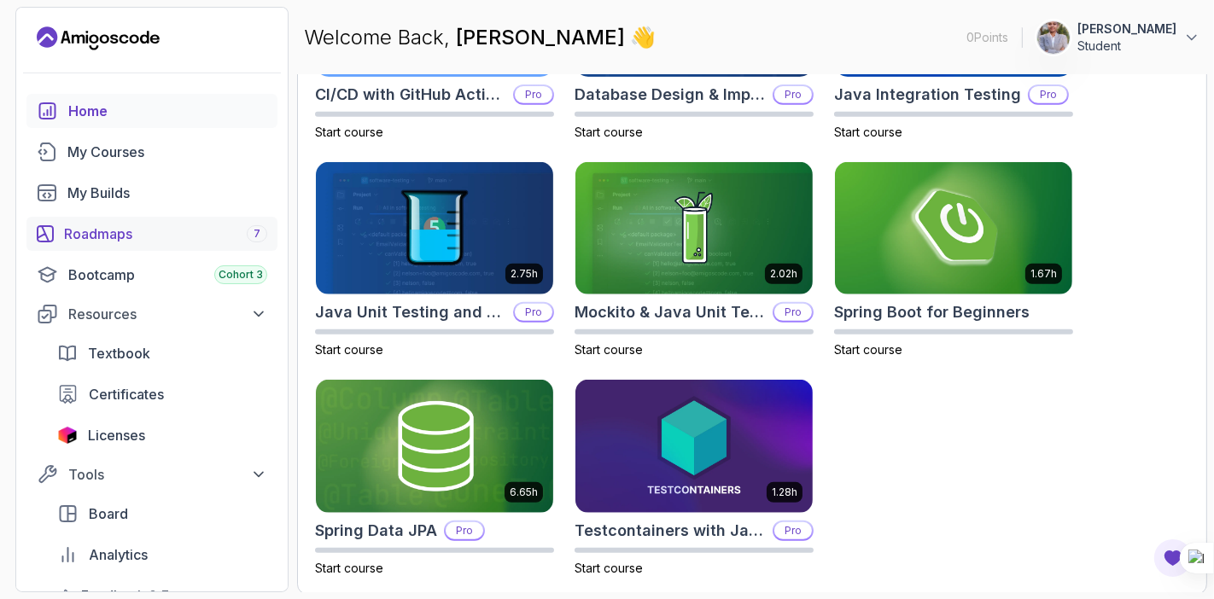
click at [180, 225] on div "Roadmaps 7" at bounding box center [165, 234] width 203 height 20
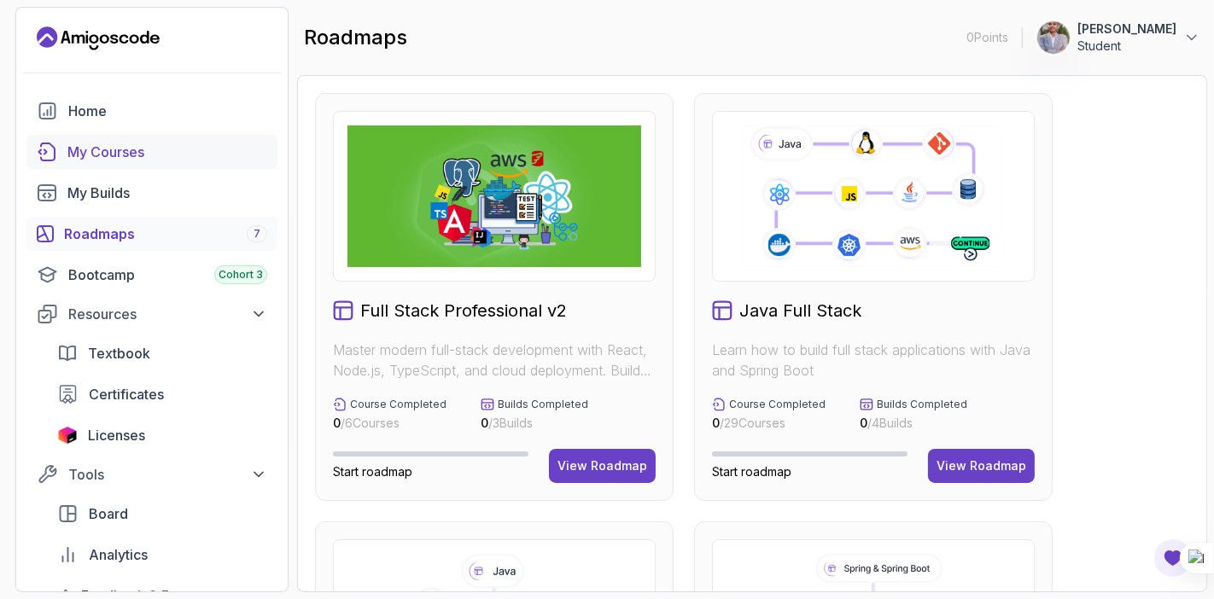
click at [172, 155] on div "My Courses" at bounding box center [167, 152] width 200 height 20
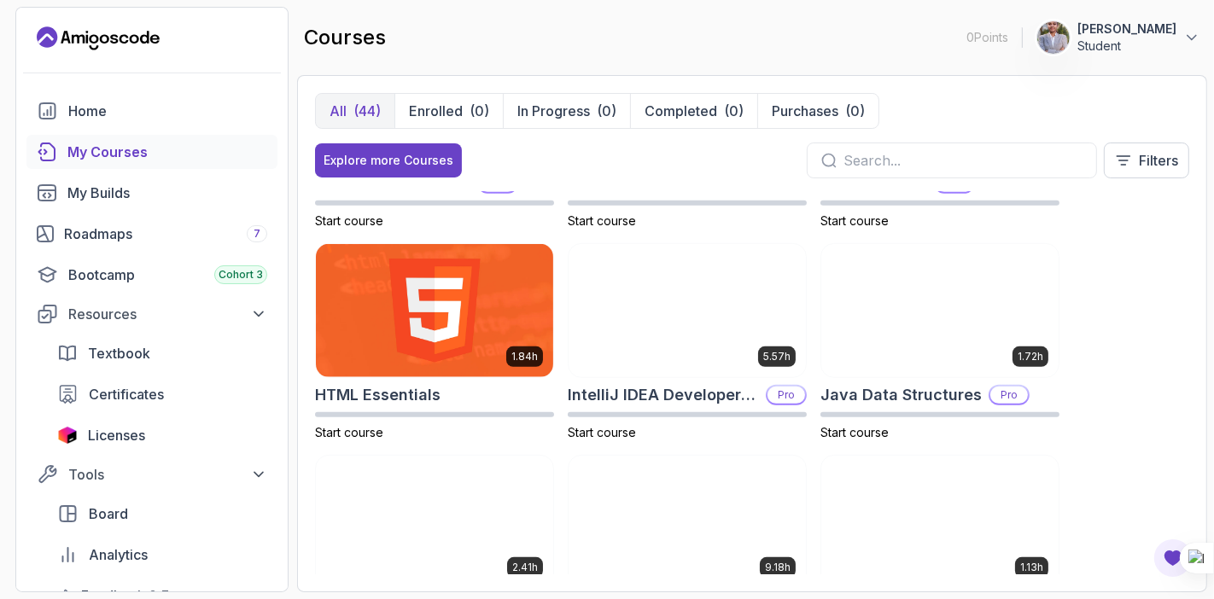
scroll to position [794, 0]
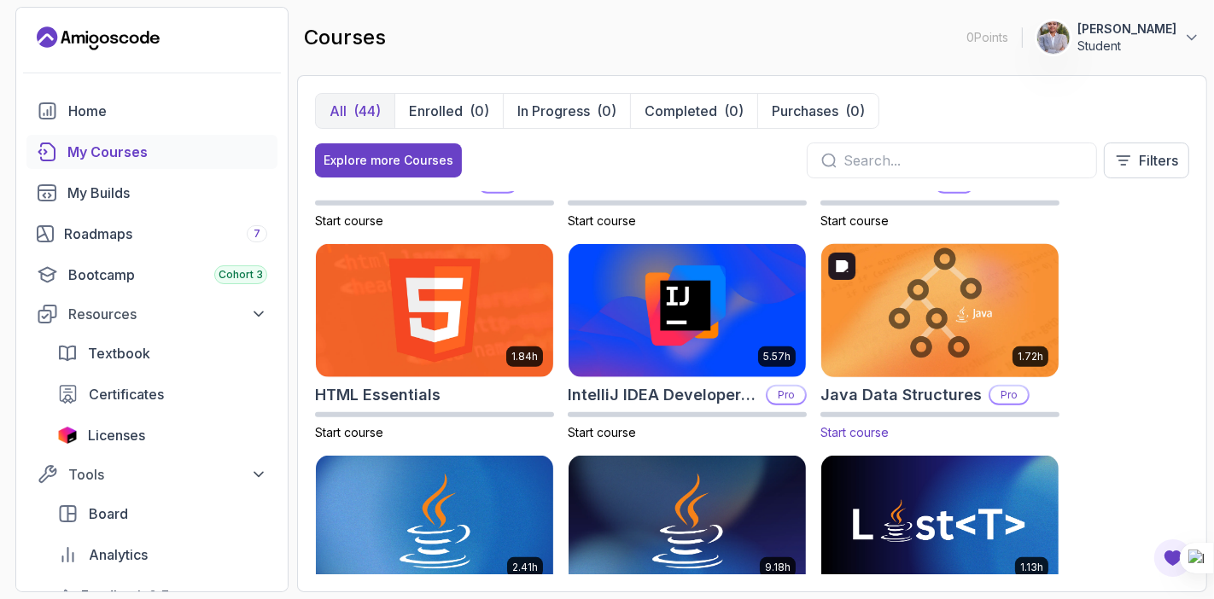
click at [937, 347] on img at bounding box center [939, 310] width 249 height 139
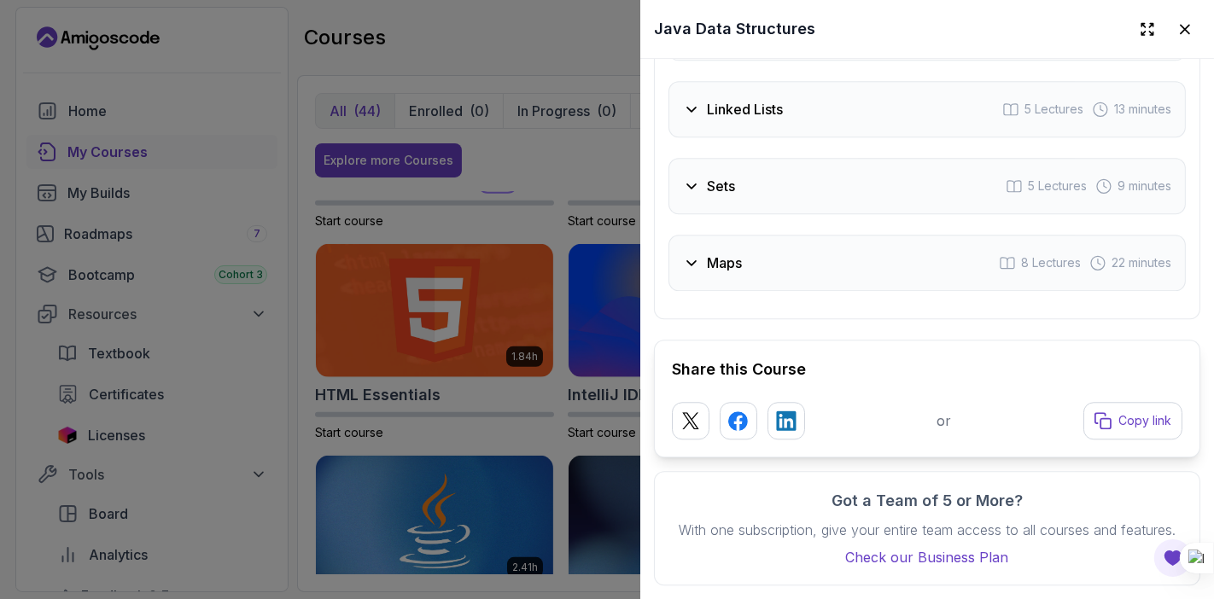
scroll to position [3478, 0]
click at [1176, 32] on icon at bounding box center [1184, 28] width 17 height 17
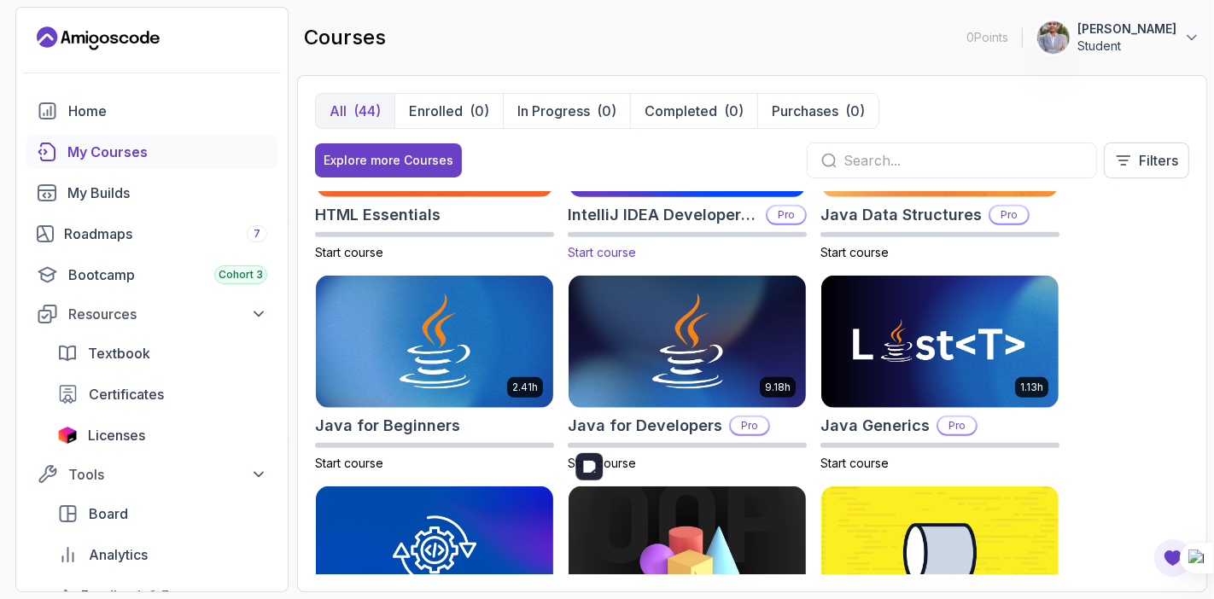
scroll to position [972, 0]
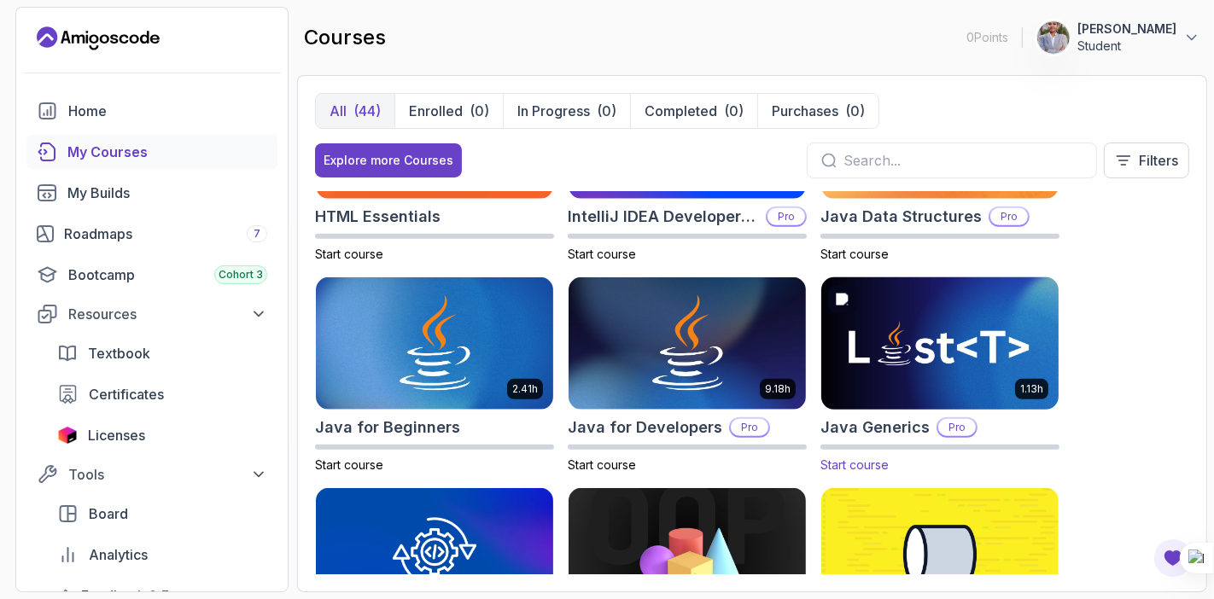
click at [939, 356] on img at bounding box center [939, 343] width 249 height 139
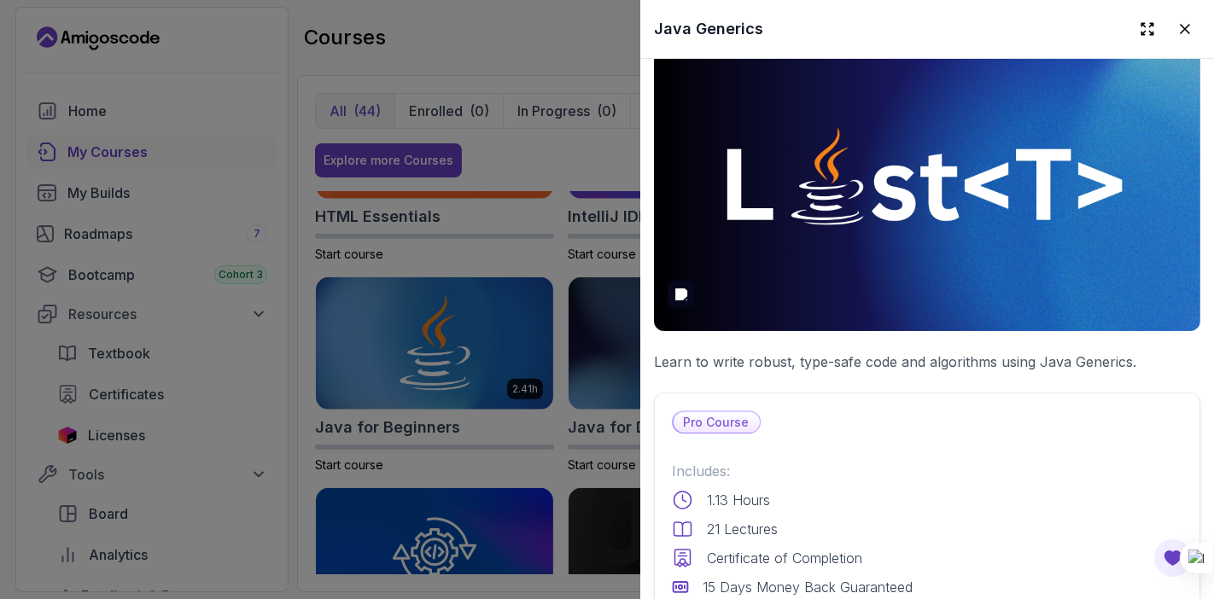
scroll to position [0, 0]
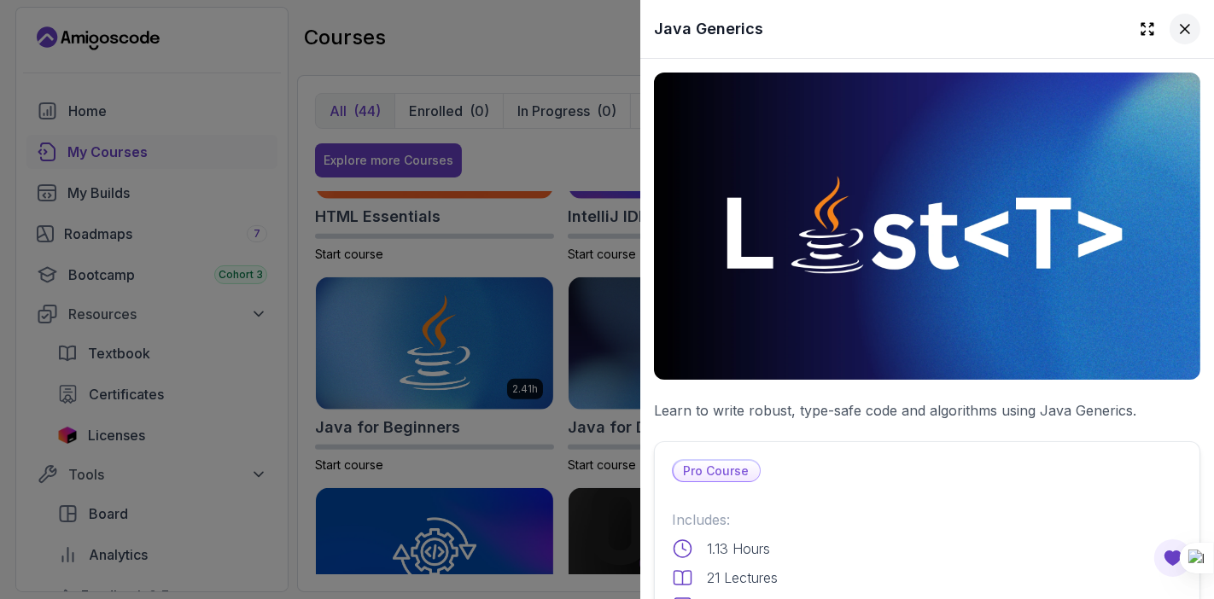
click at [1176, 34] on icon at bounding box center [1184, 28] width 17 height 17
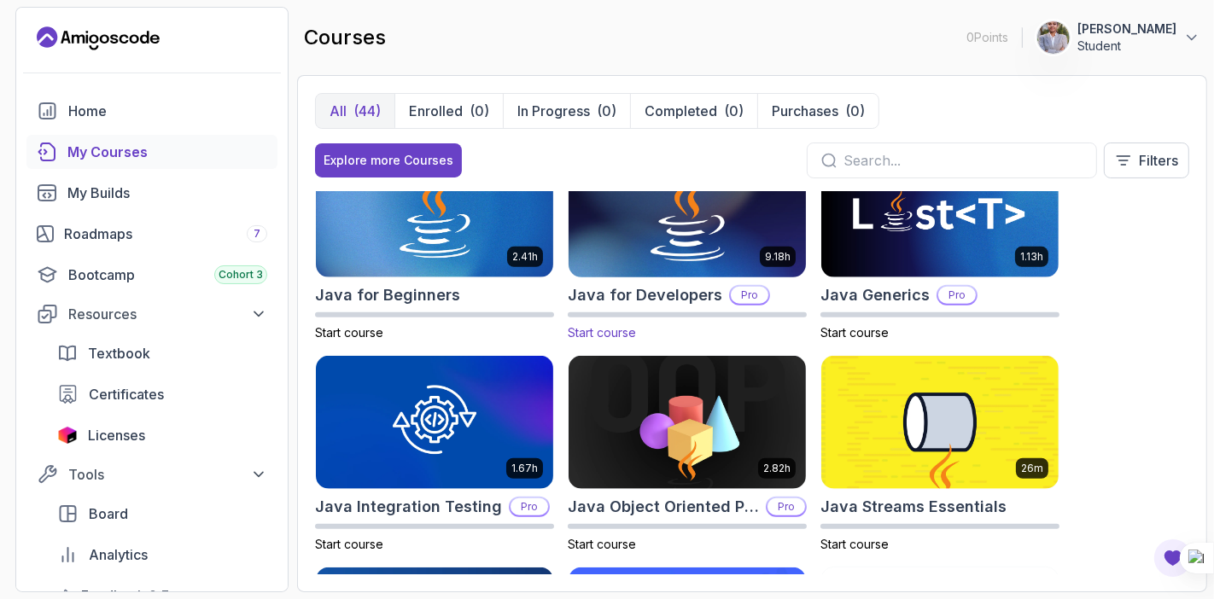
scroll to position [1109, 0]
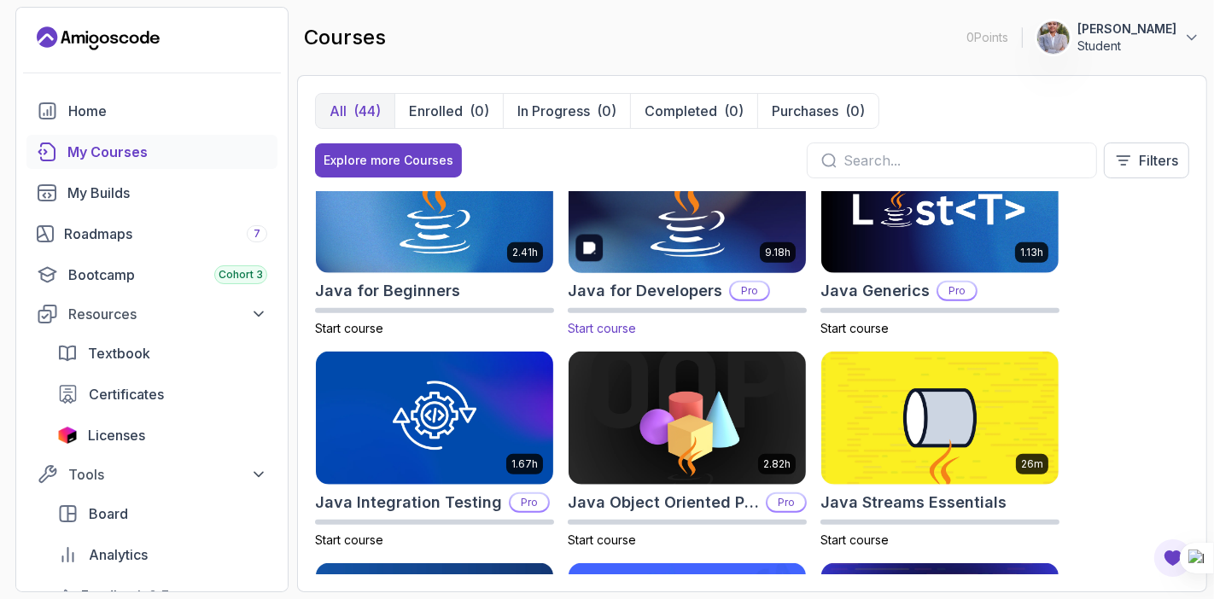
click at [680, 242] on img at bounding box center [687, 206] width 249 height 139
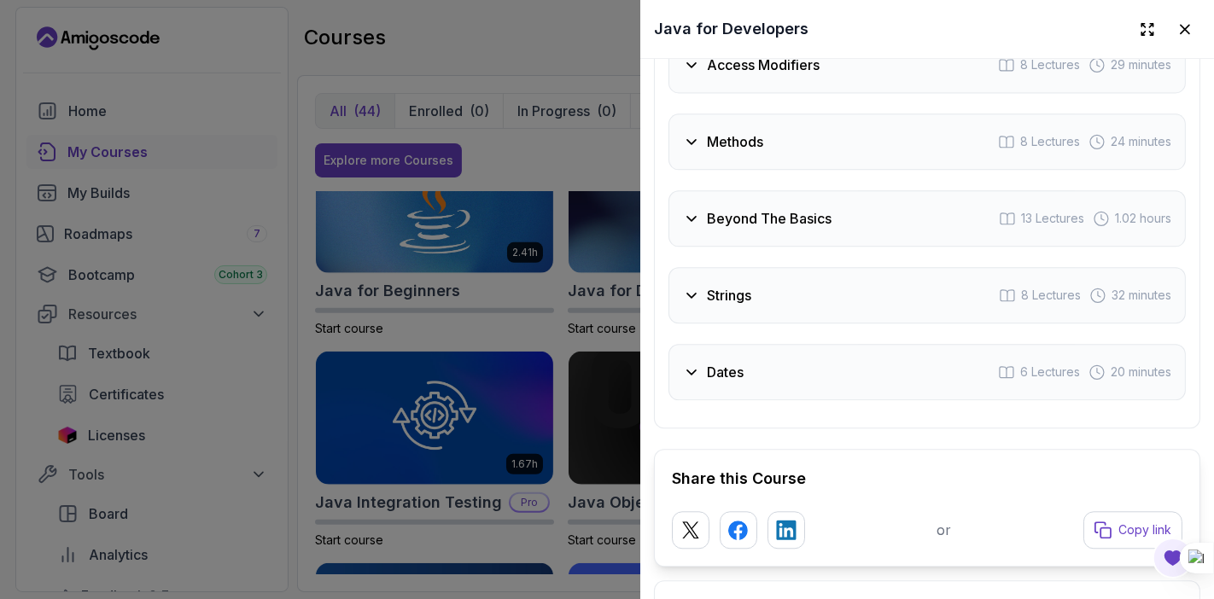
scroll to position [3319, 0]
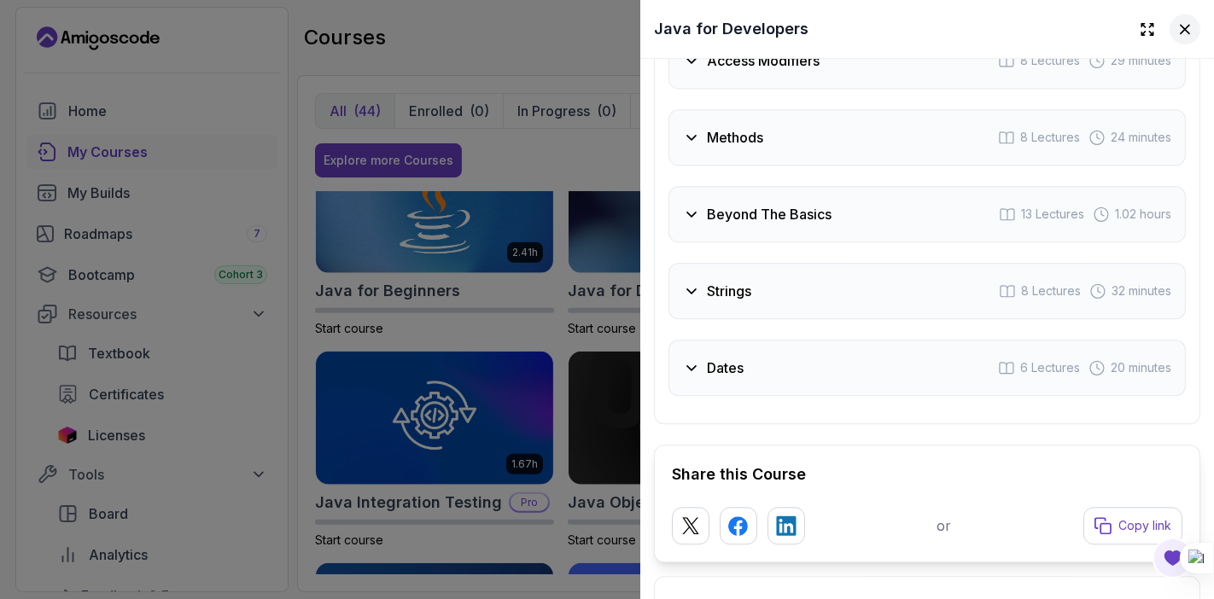
click at [1176, 30] on icon at bounding box center [1184, 28] width 17 height 17
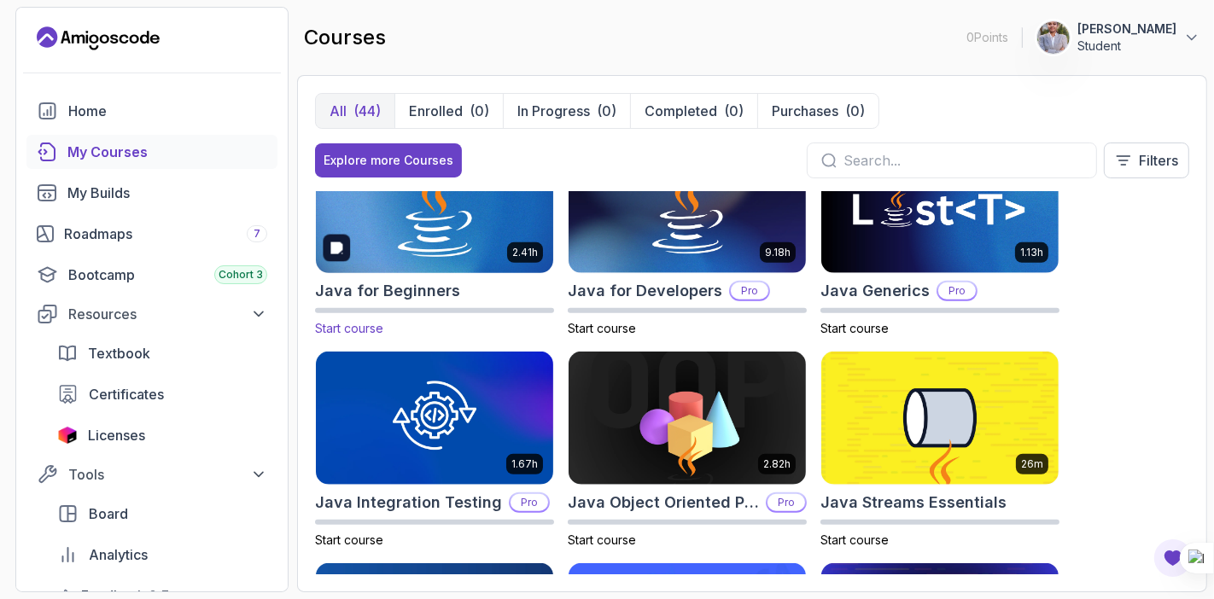
click at [463, 231] on img at bounding box center [434, 206] width 249 height 139
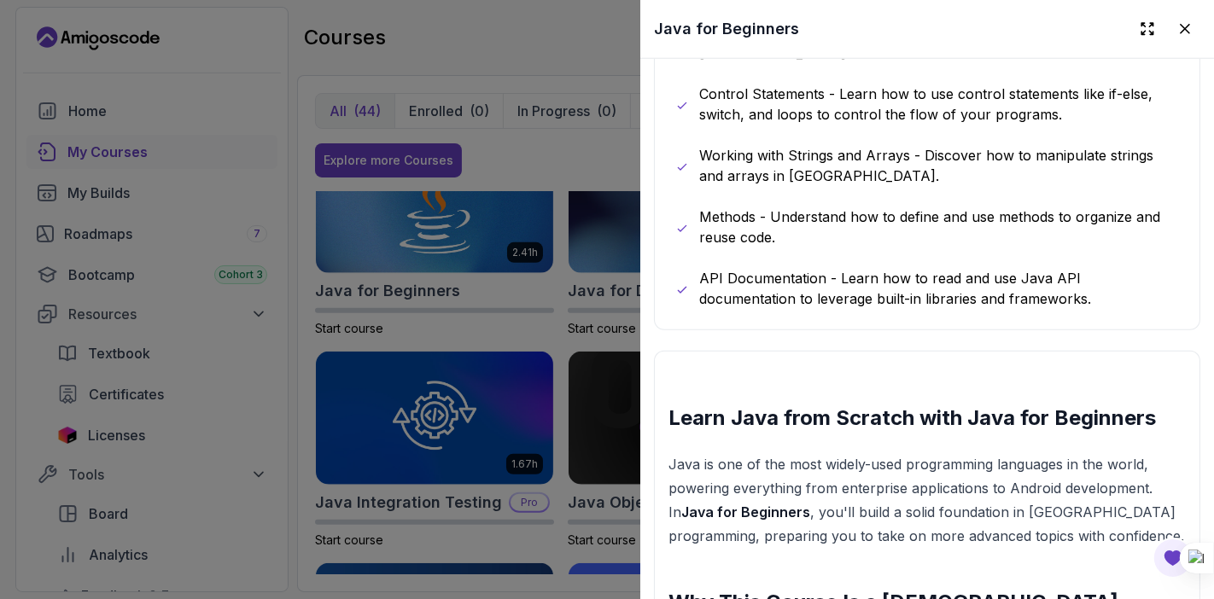
scroll to position [1507, 0]
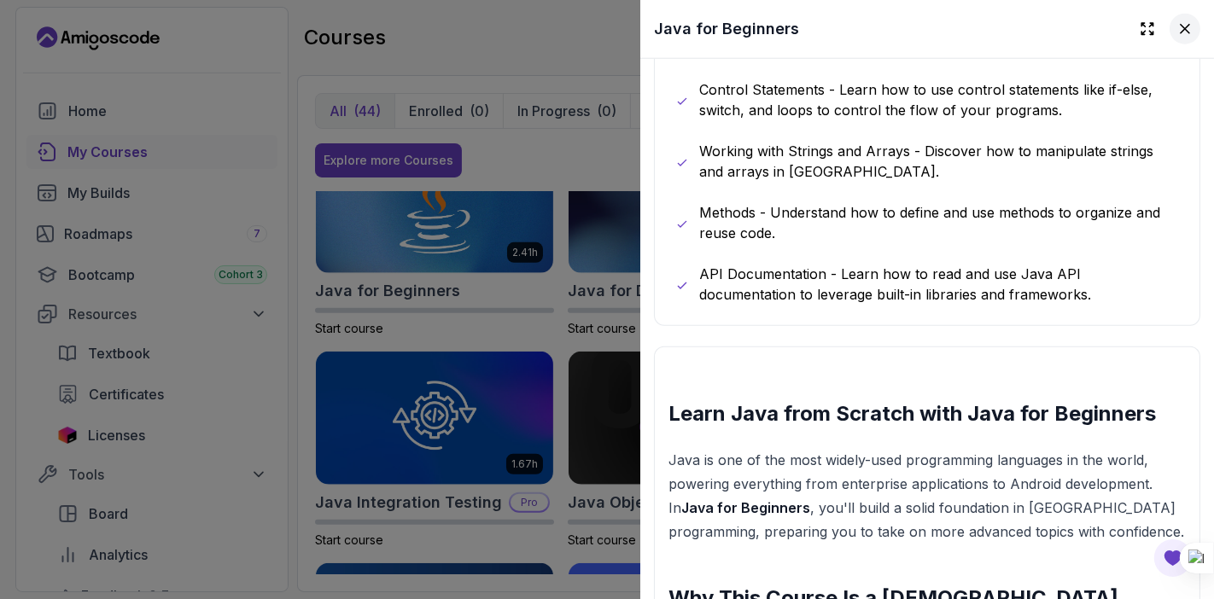
click at [1176, 37] on icon at bounding box center [1184, 28] width 17 height 17
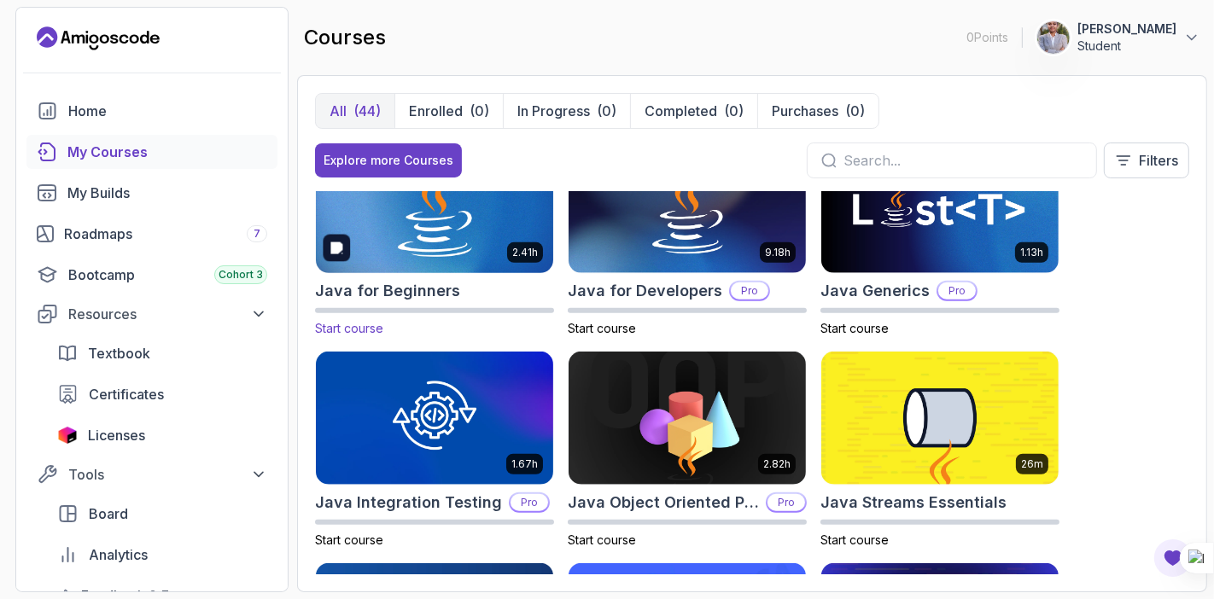
click at [510, 262] on img at bounding box center [434, 206] width 249 height 139
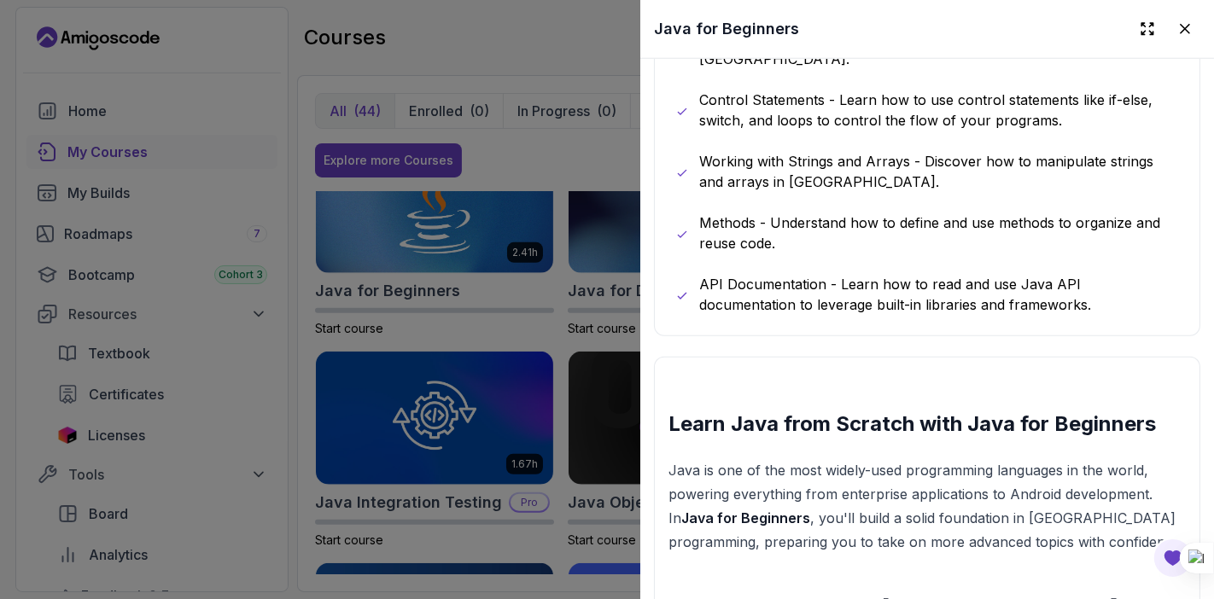
scroll to position [1497, 0]
click at [1178, 26] on icon at bounding box center [1184, 28] width 17 height 17
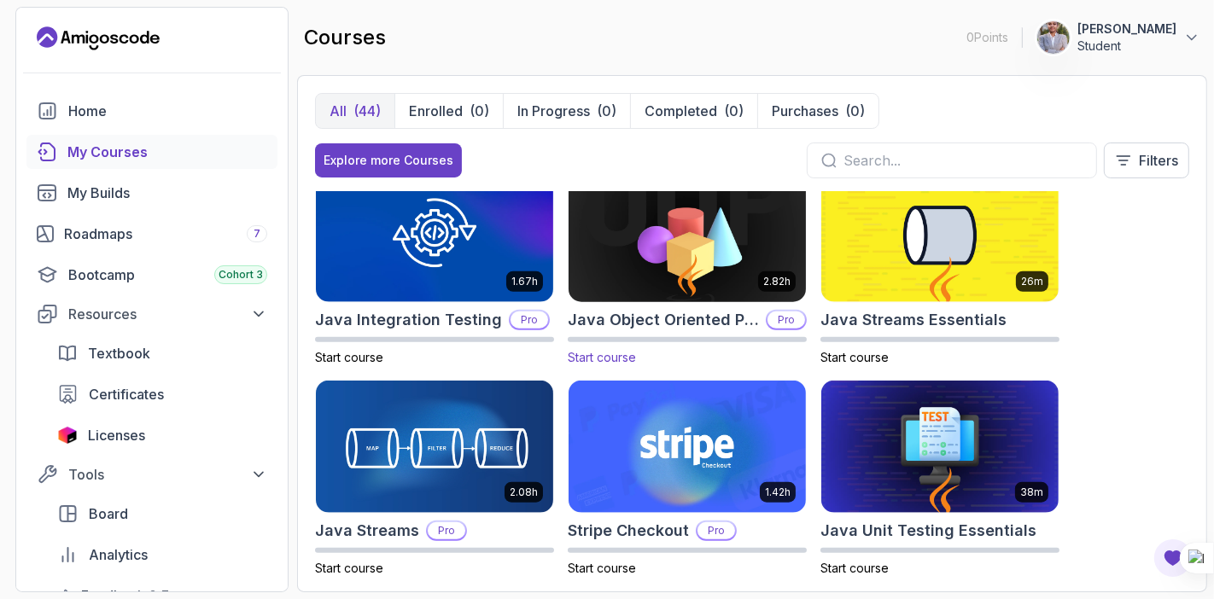
scroll to position [1293, 0]
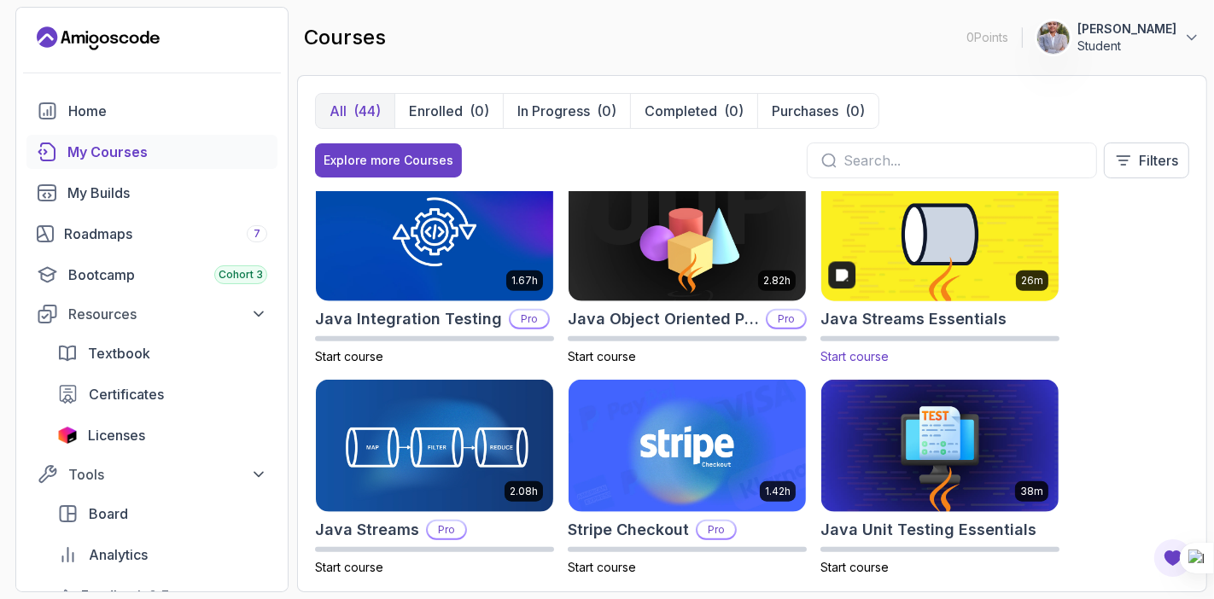
click at [912, 264] on img at bounding box center [939, 234] width 249 height 139
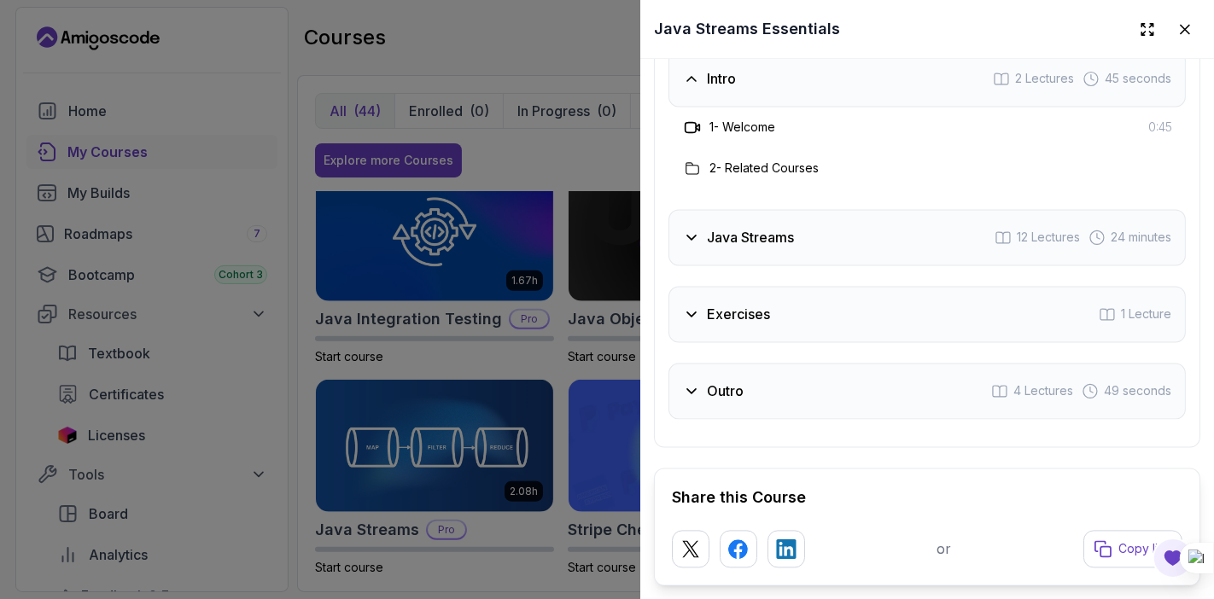
scroll to position [2765, 0]
click at [1176, 35] on icon at bounding box center [1184, 28] width 17 height 17
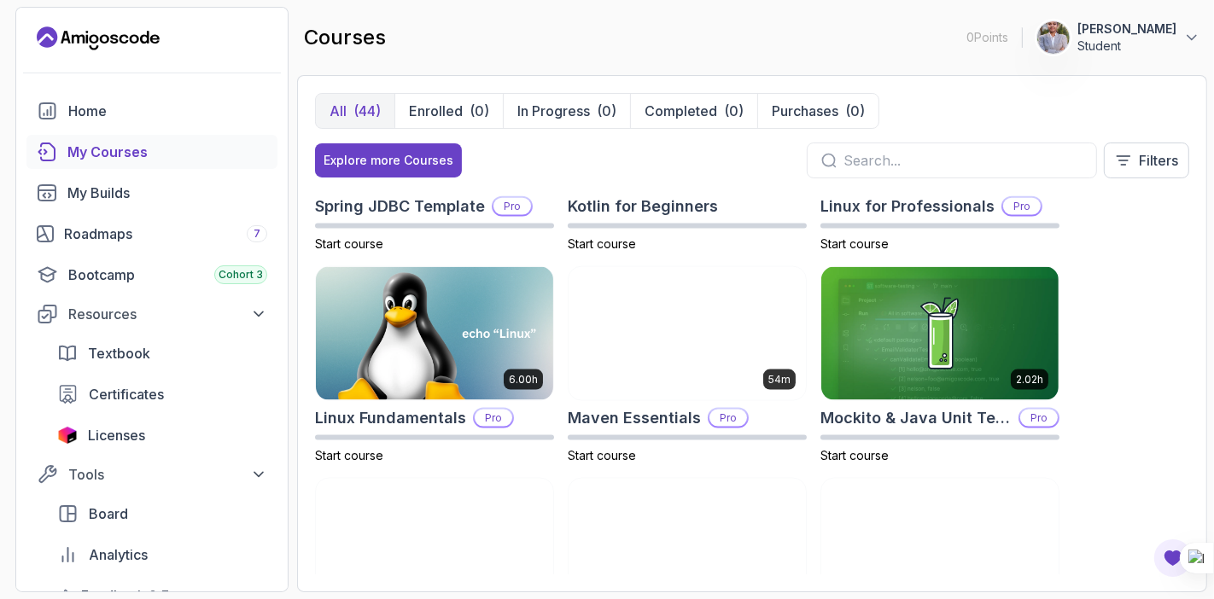
scroll to position [2069, 0]
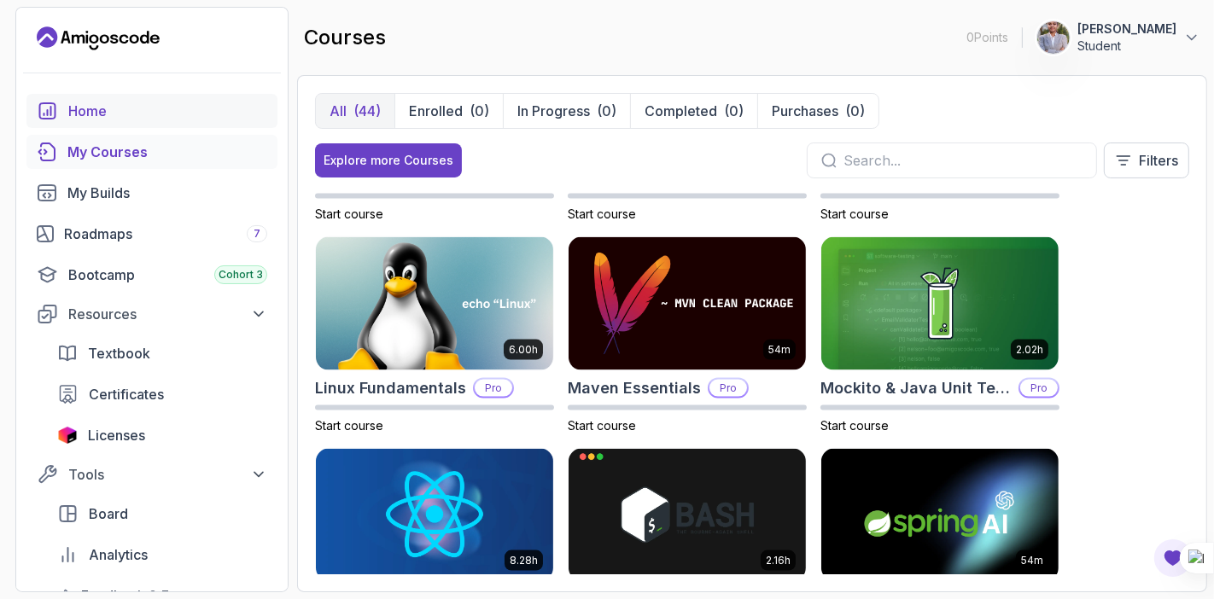
click at [236, 118] on div "Home" at bounding box center [167, 111] width 199 height 20
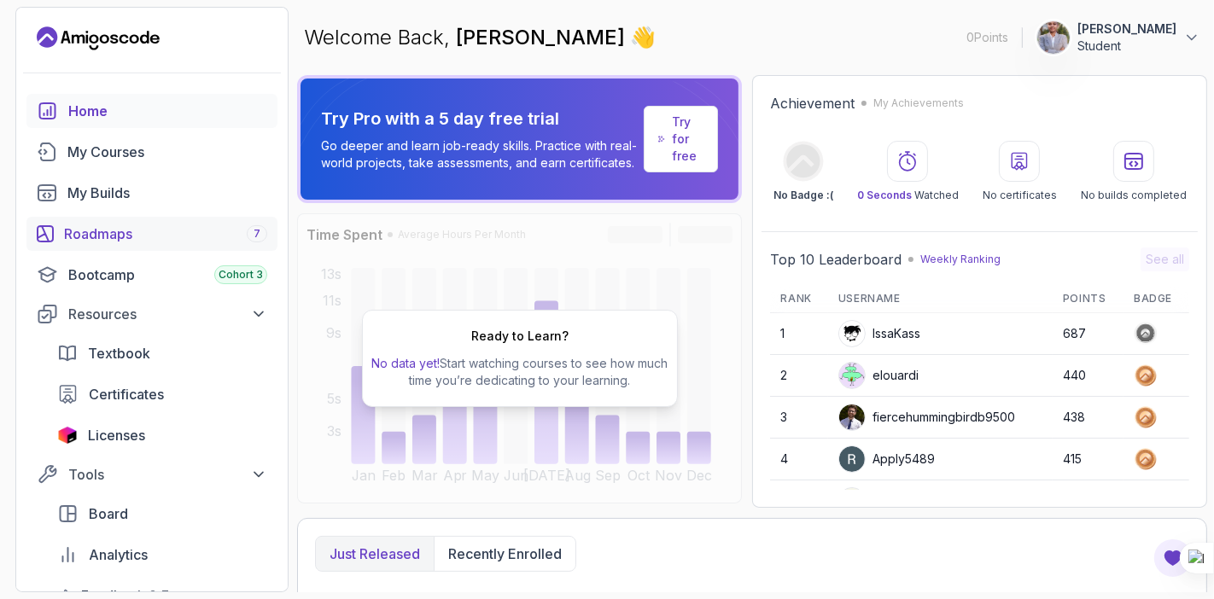
click at [190, 242] on div "Roadmaps 7" at bounding box center [165, 234] width 203 height 20
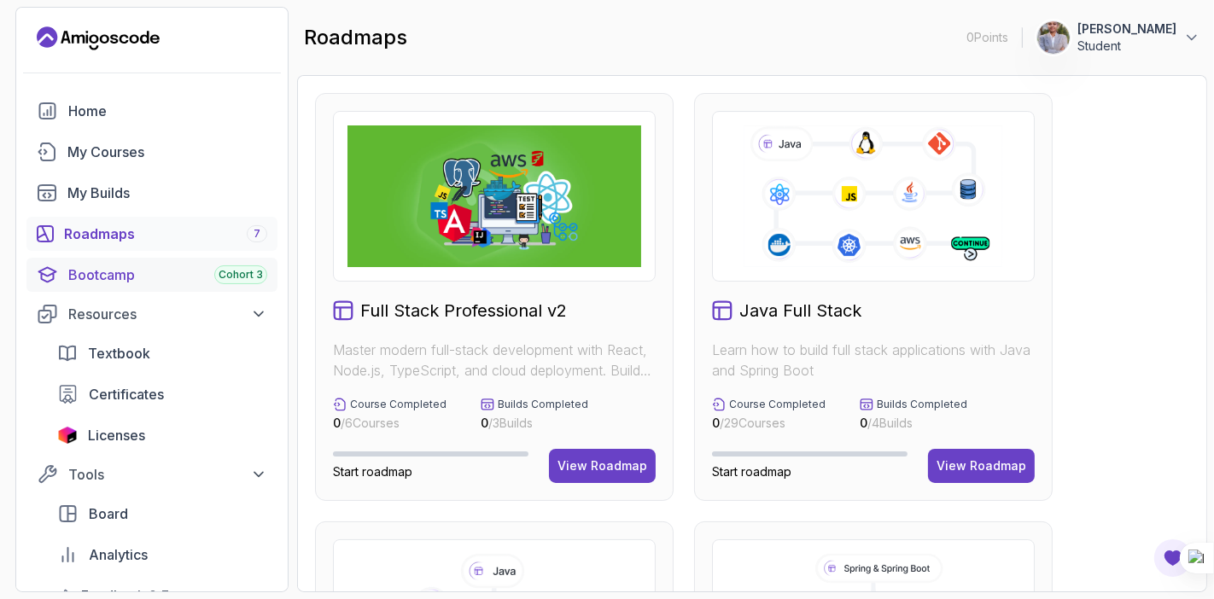
click at [201, 274] on div "Bootcamp Cohort 3" at bounding box center [167, 275] width 199 height 20
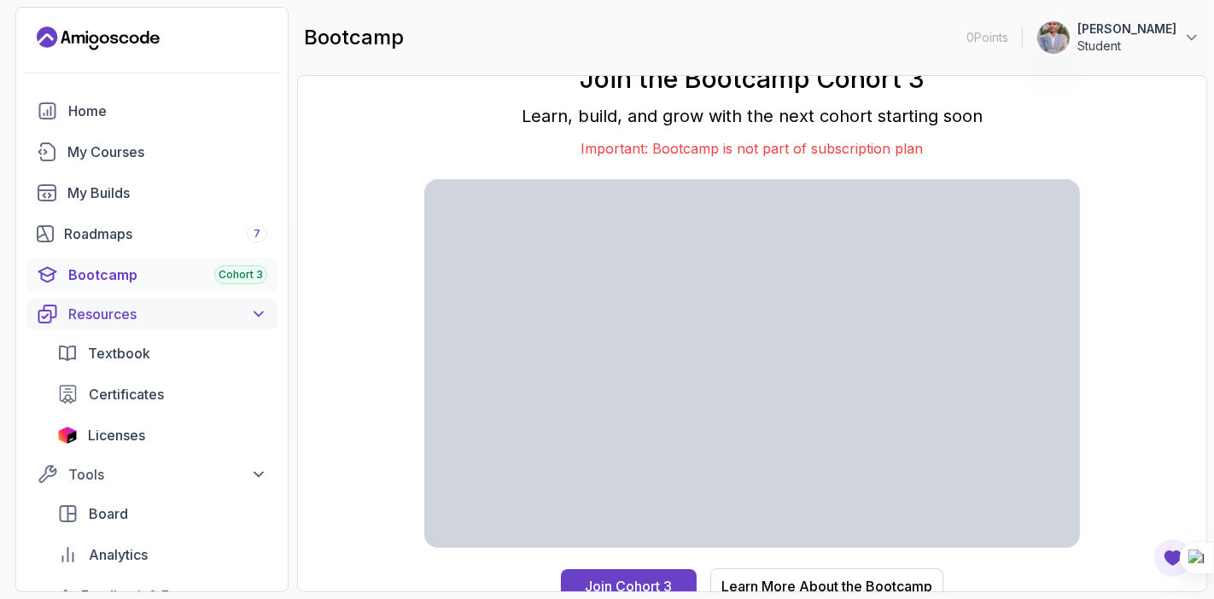
click at [172, 301] on button "Resources" at bounding box center [151, 314] width 251 height 31
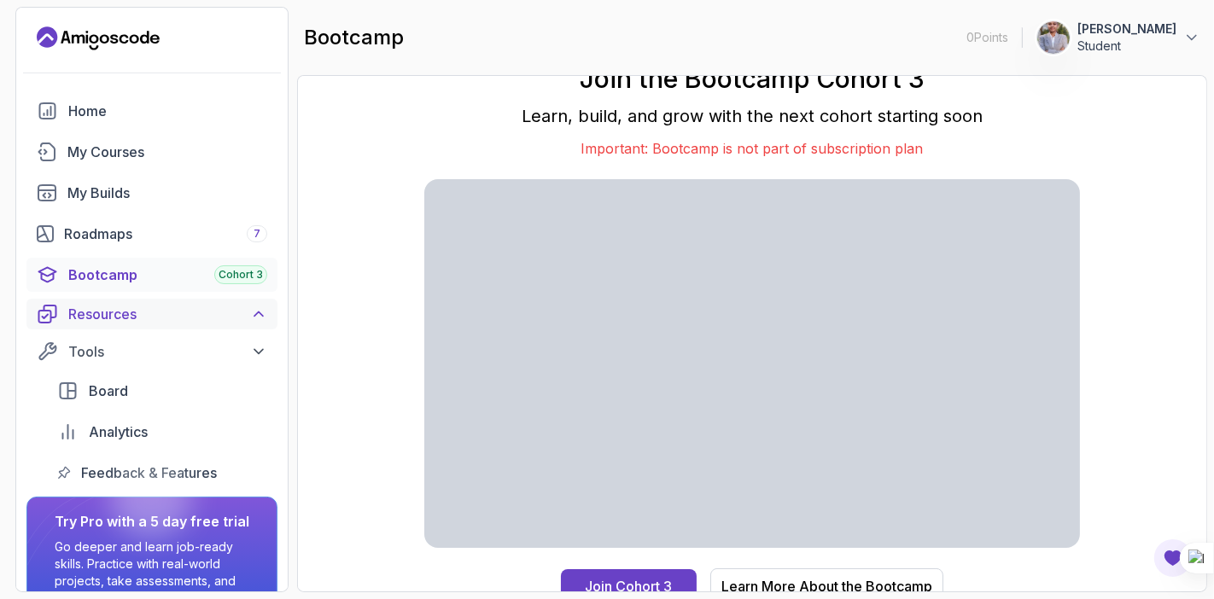
click at [172, 301] on button "Resources" at bounding box center [151, 314] width 251 height 31
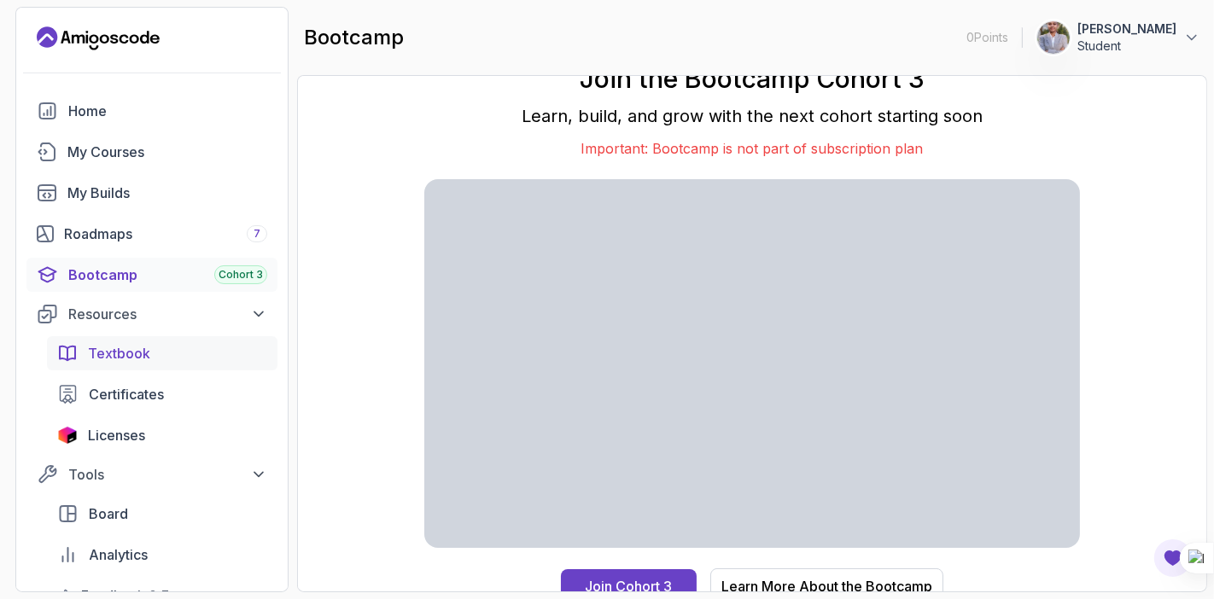
click at [154, 354] on div "Textbook" at bounding box center [177, 353] width 179 height 20
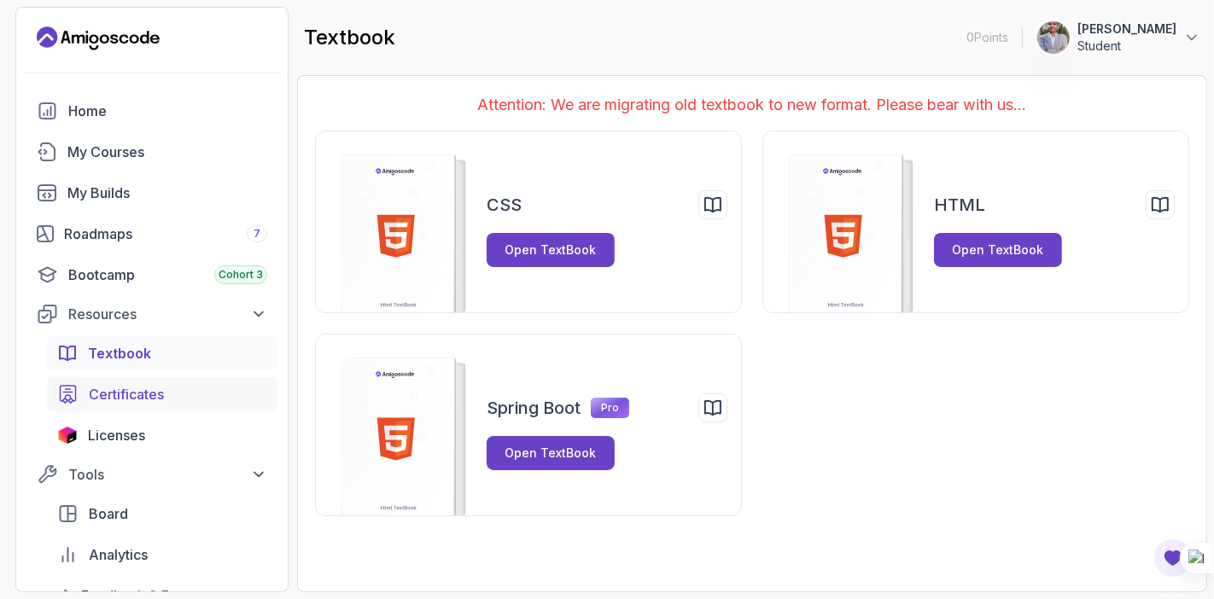
click at [162, 392] on span "Certificates" at bounding box center [126, 394] width 75 height 20
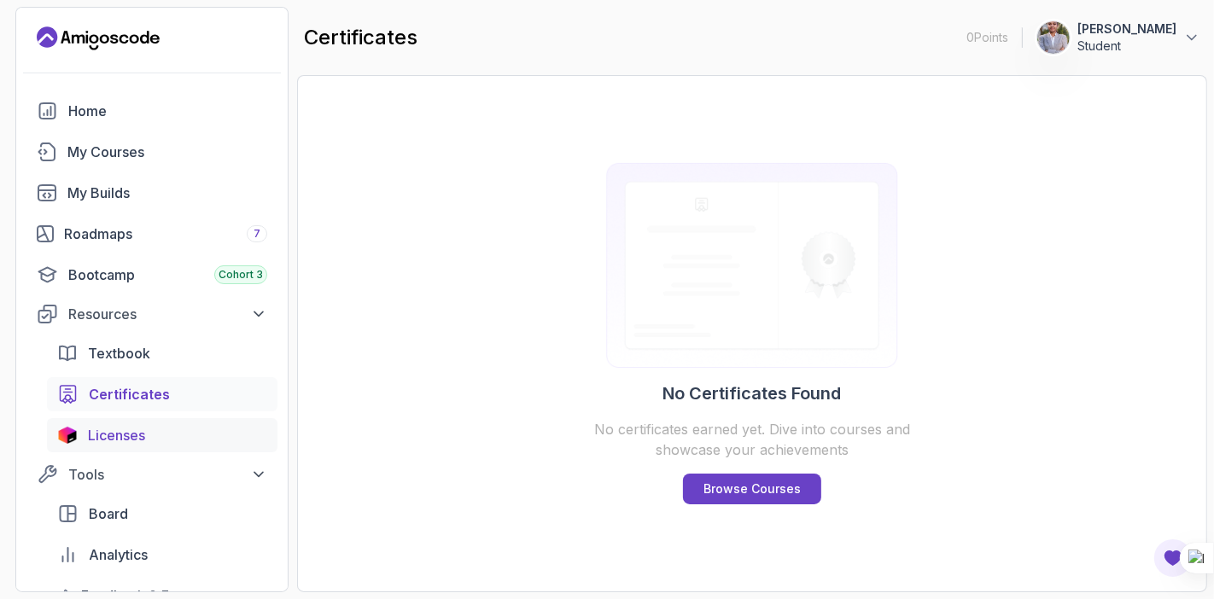
click at [167, 433] on div "Licenses" at bounding box center [177, 435] width 179 height 20
